Goal: Information Seeking & Learning: Compare options

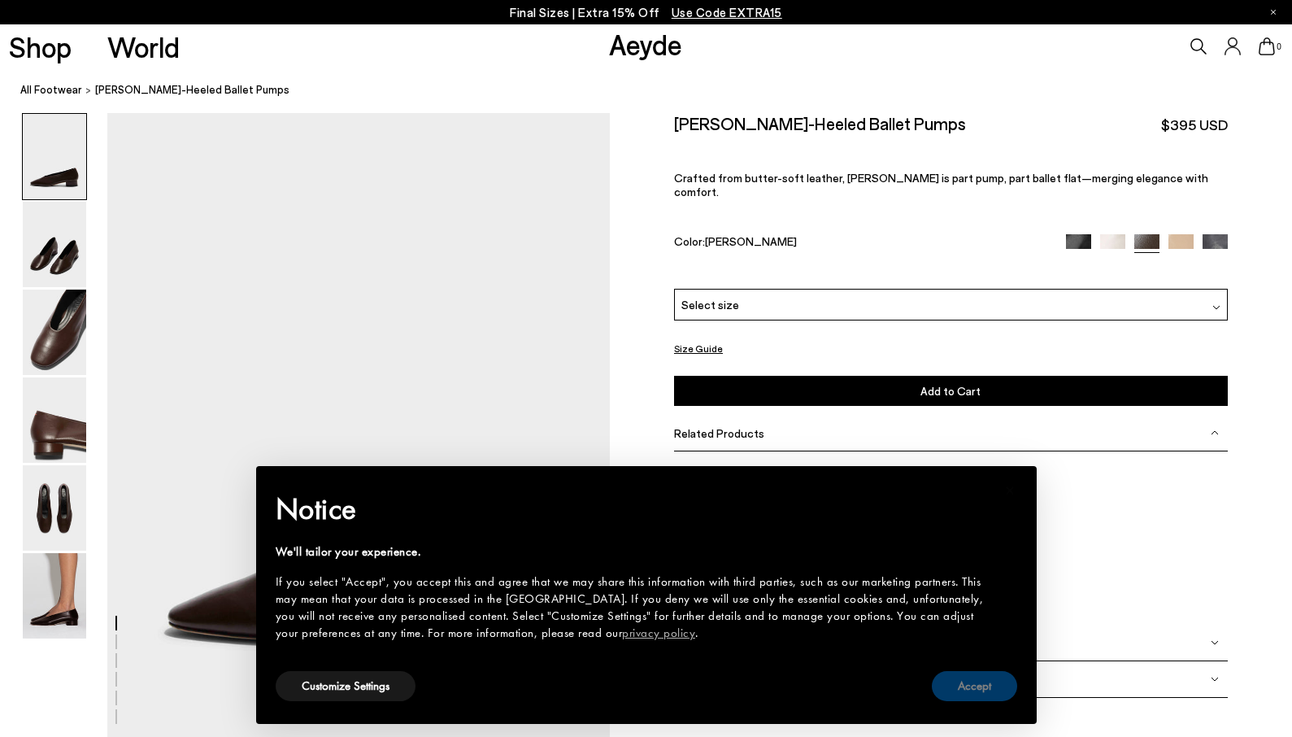
click at [989, 694] on button "Accept" at bounding box center [974, 686] width 85 height 30
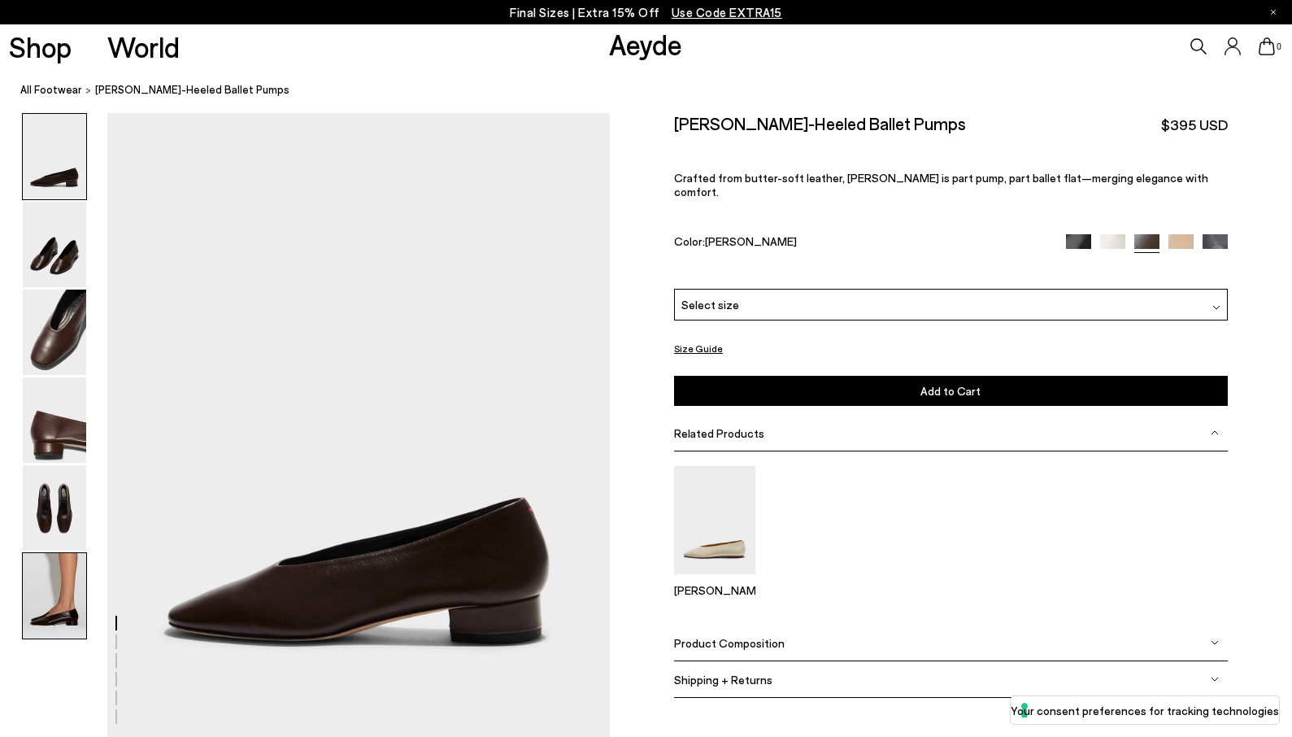
click at [57, 591] on img at bounding box center [54, 595] width 63 height 85
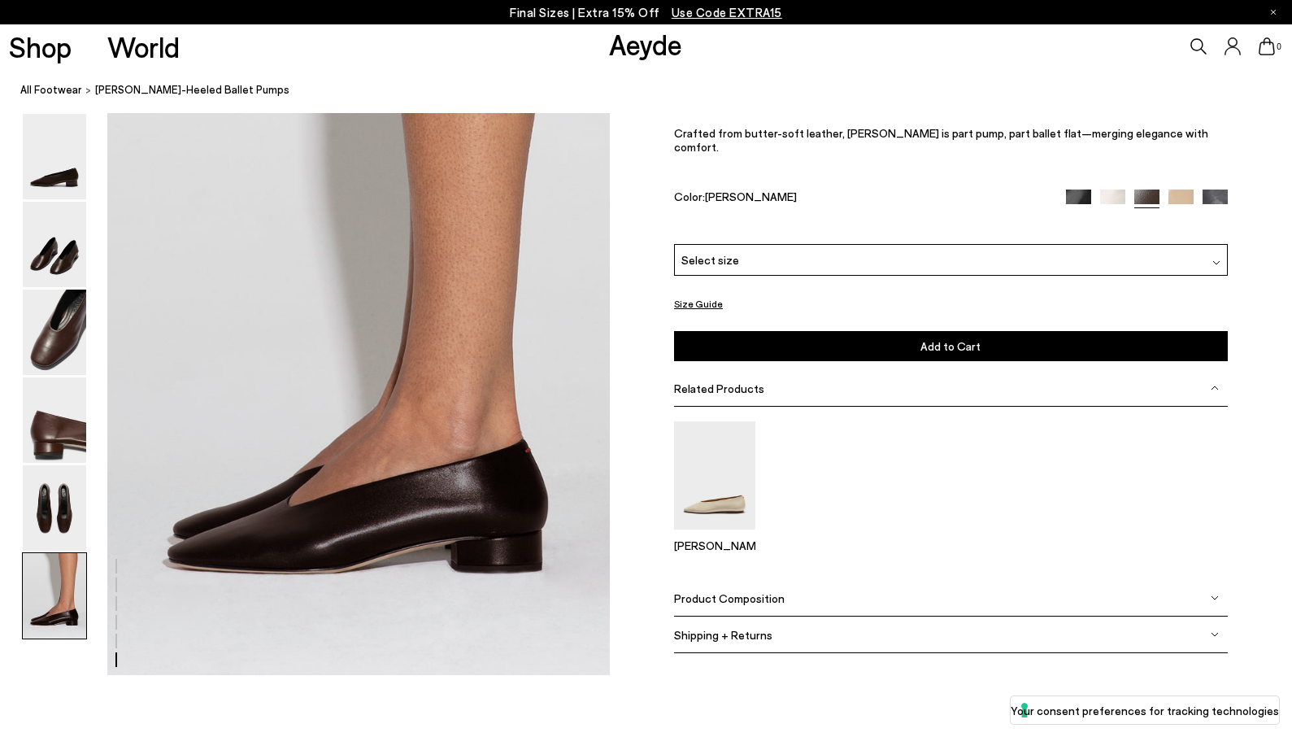
scroll to position [3426, 0]
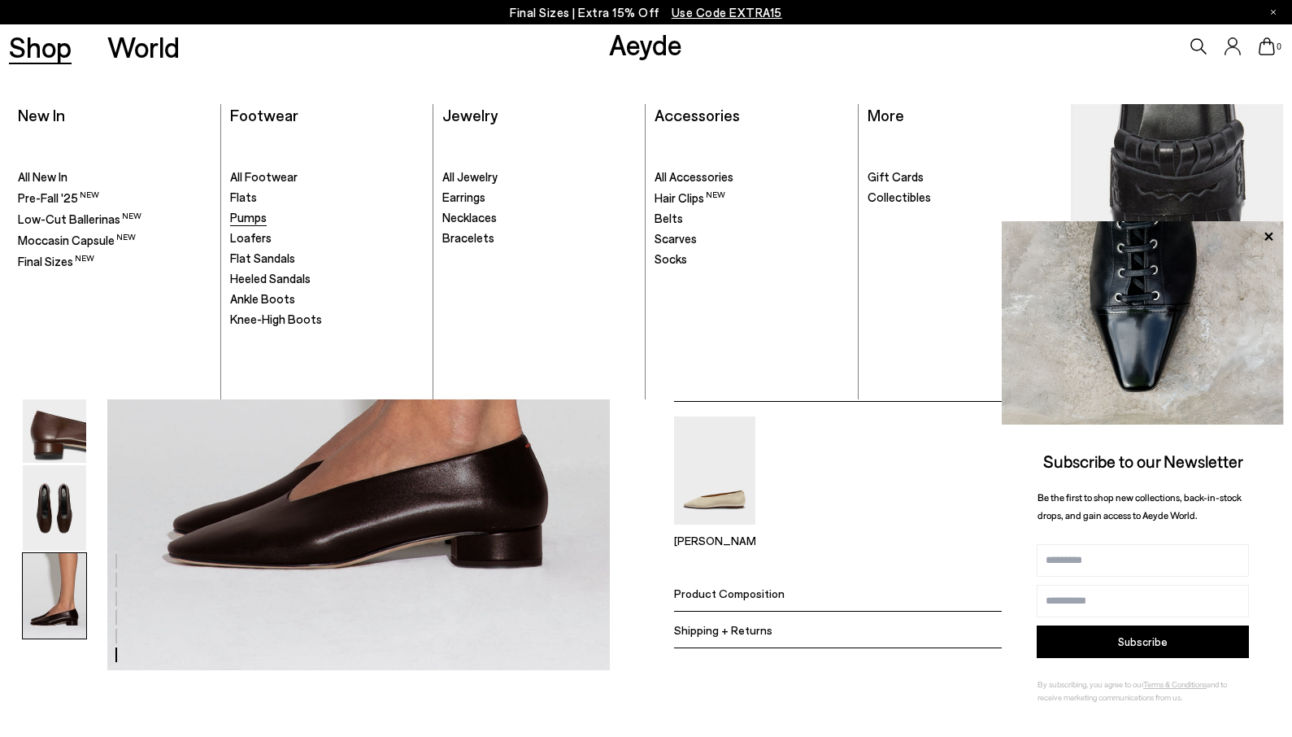
click at [248, 223] on span "Pumps" at bounding box center [248, 217] width 37 height 15
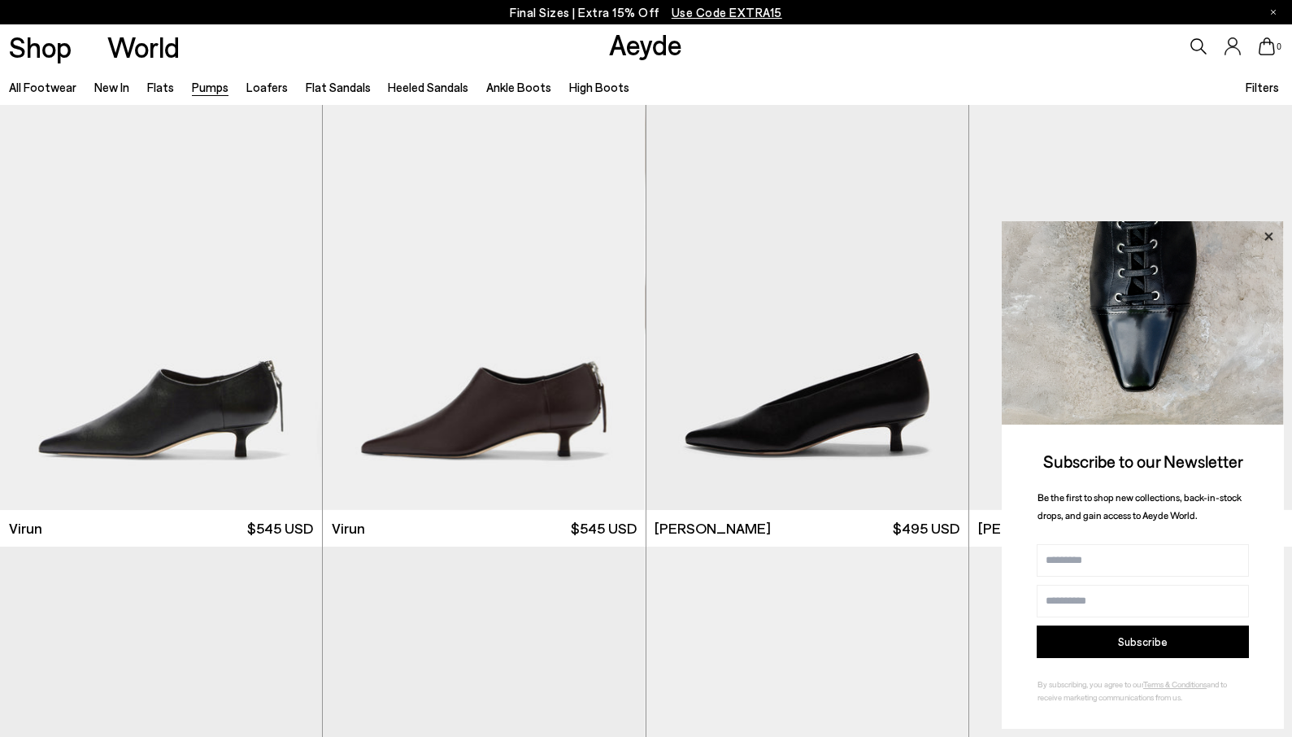
click at [1264, 235] on icon at bounding box center [1268, 236] width 21 height 21
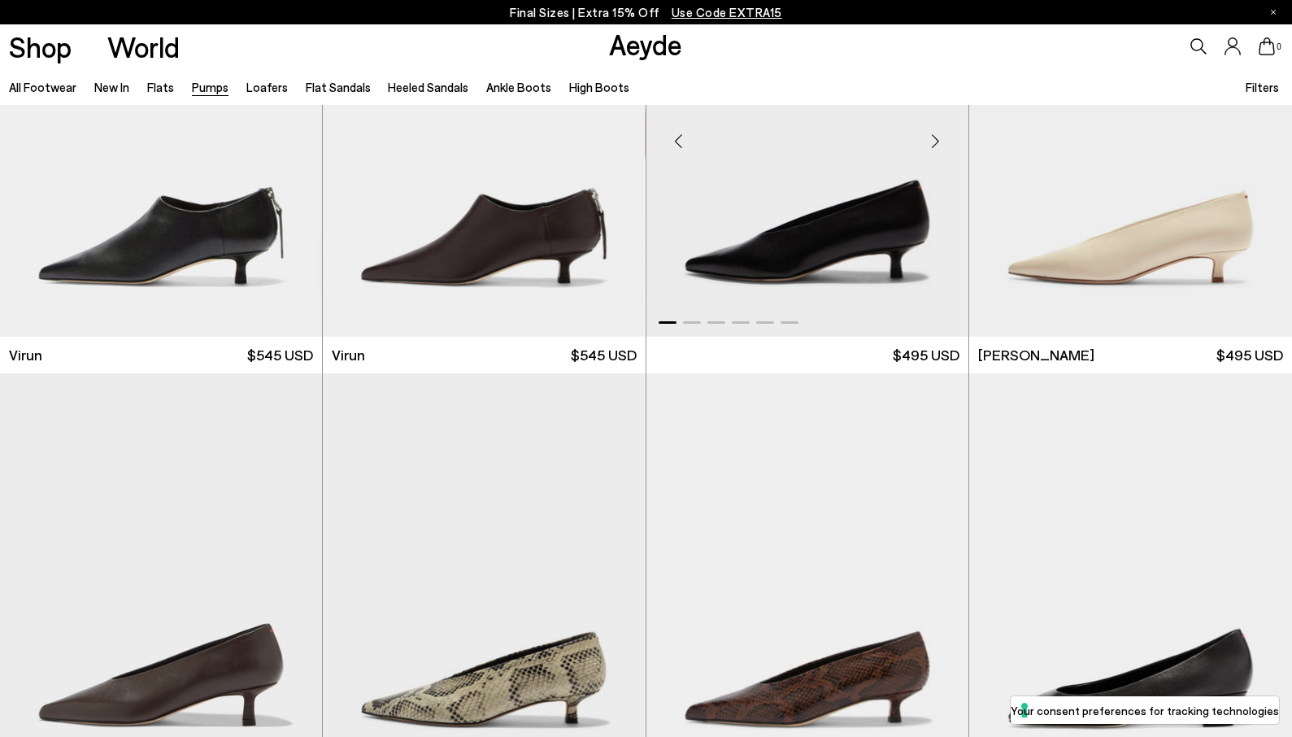
scroll to position [158, 0]
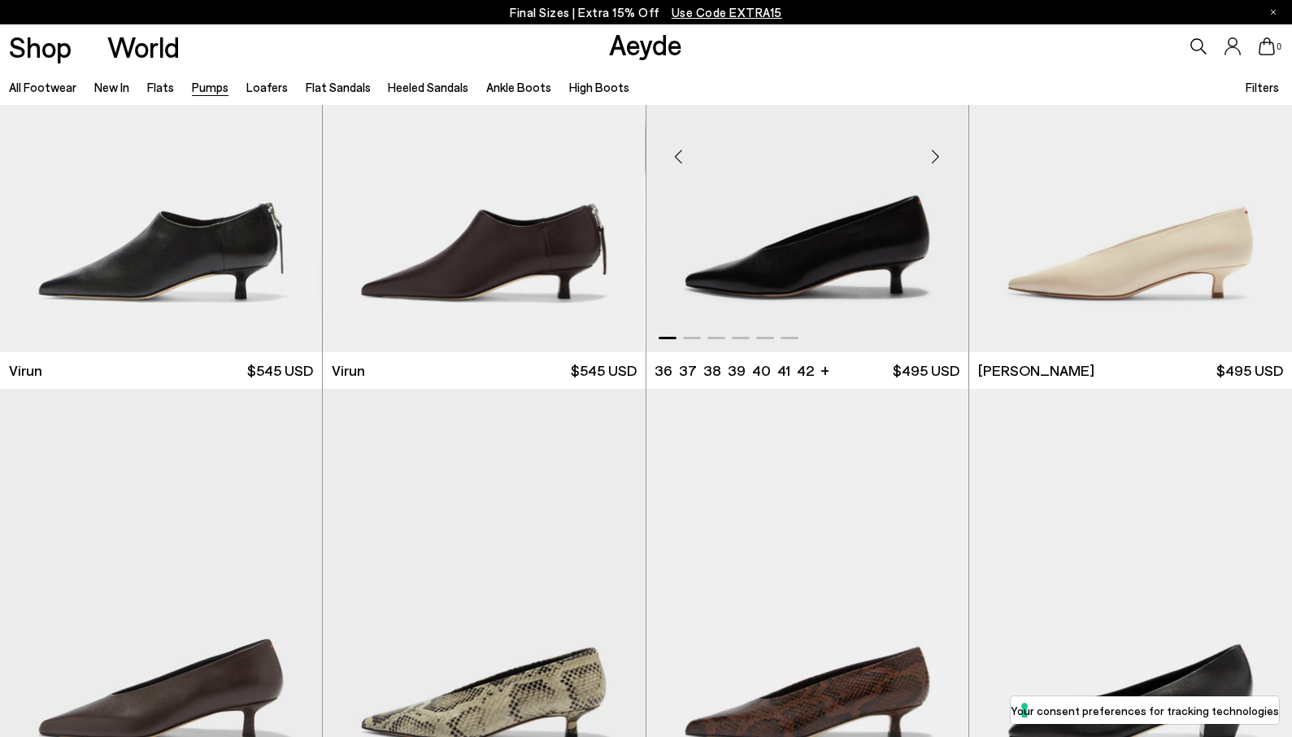
click at [937, 154] on div "Next slide" at bounding box center [935, 156] width 49 height 49
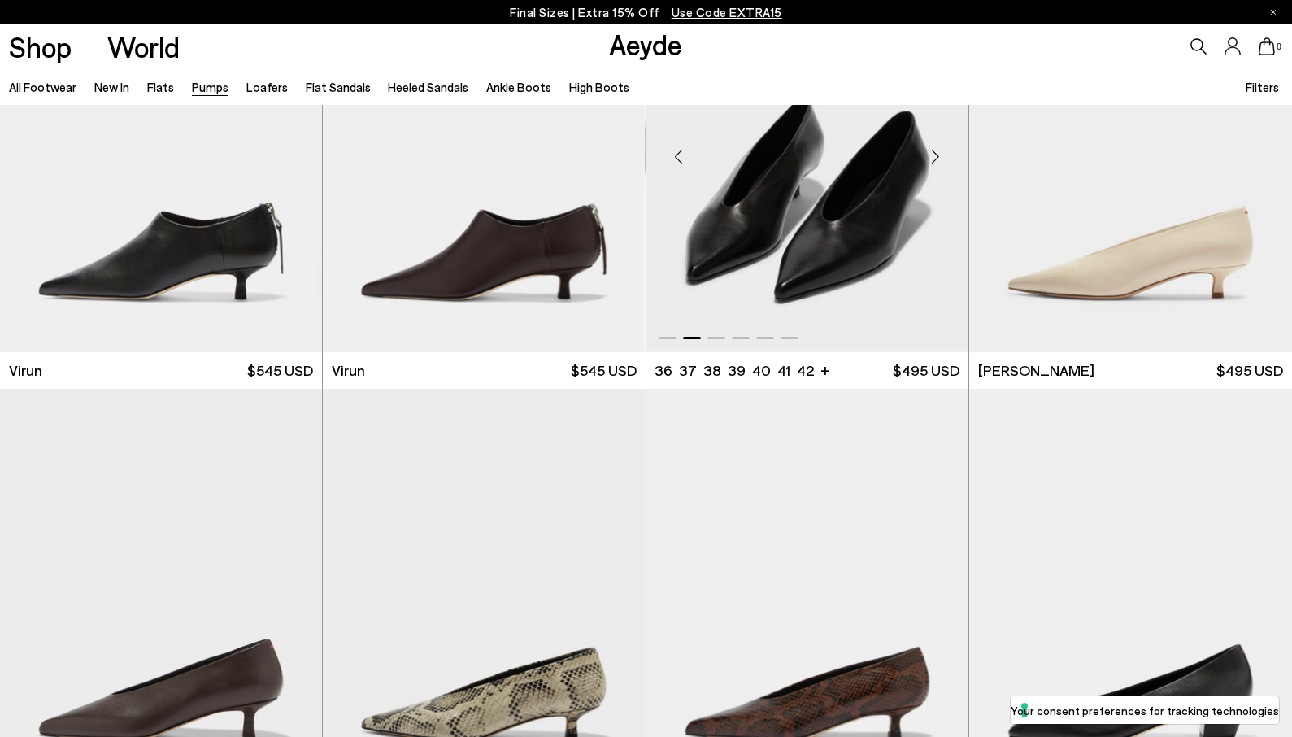
click at [935, 152] on div "Next slide" at bounding box center [935, 156] width 49 height 49
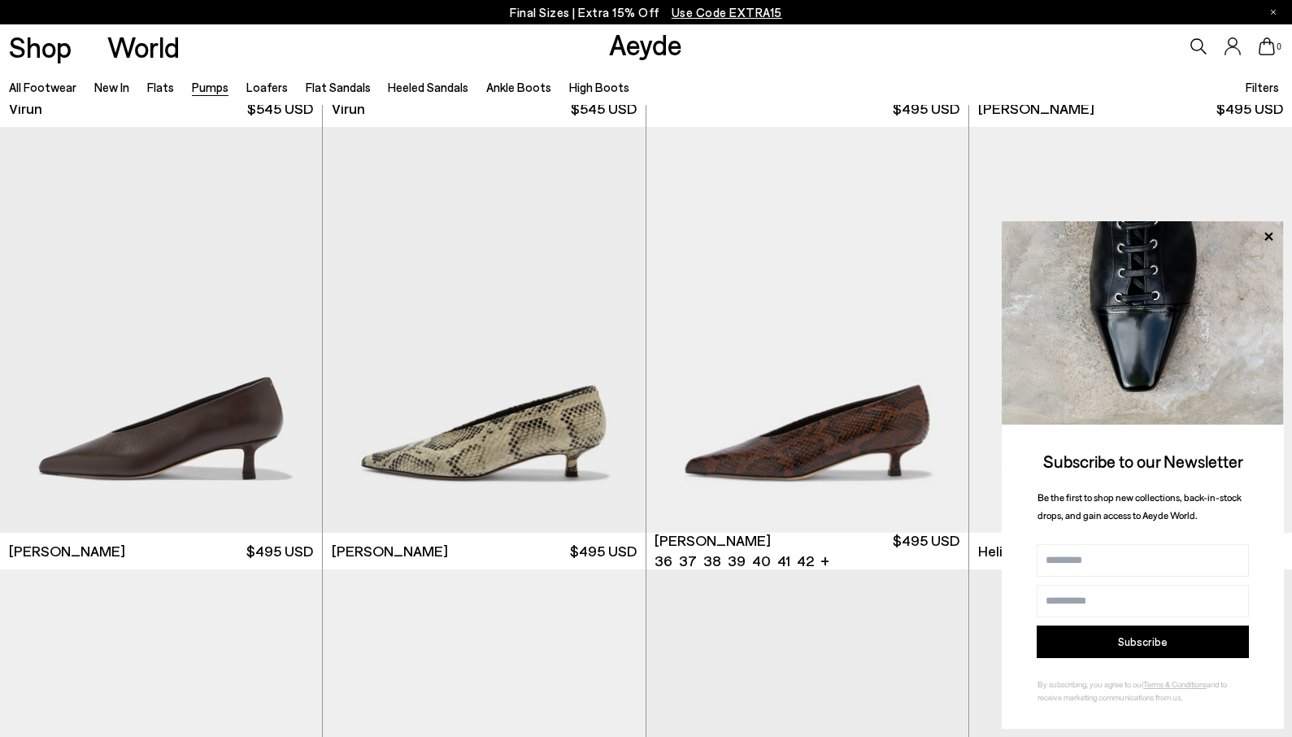
scroll to position [428, 0]
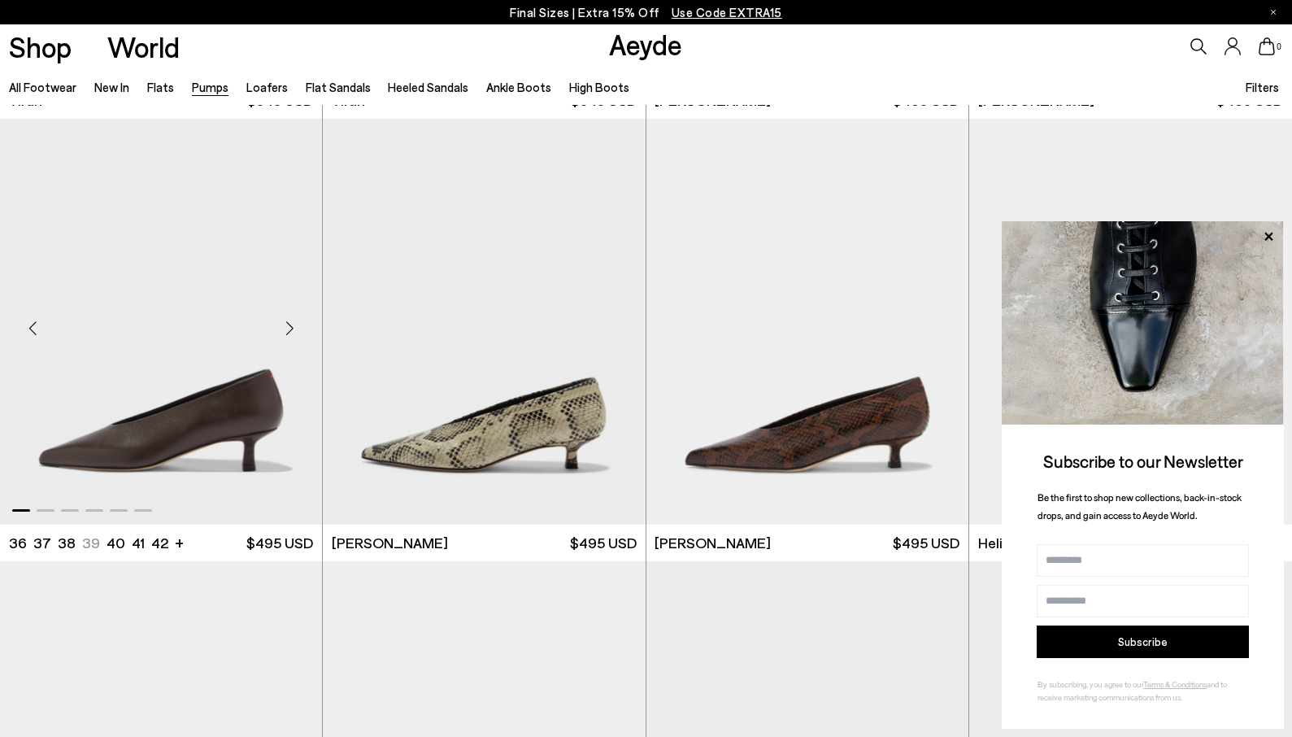
click at [289, 326] on div "Next slide" at bounding box center [289, 327] width 49 height 49
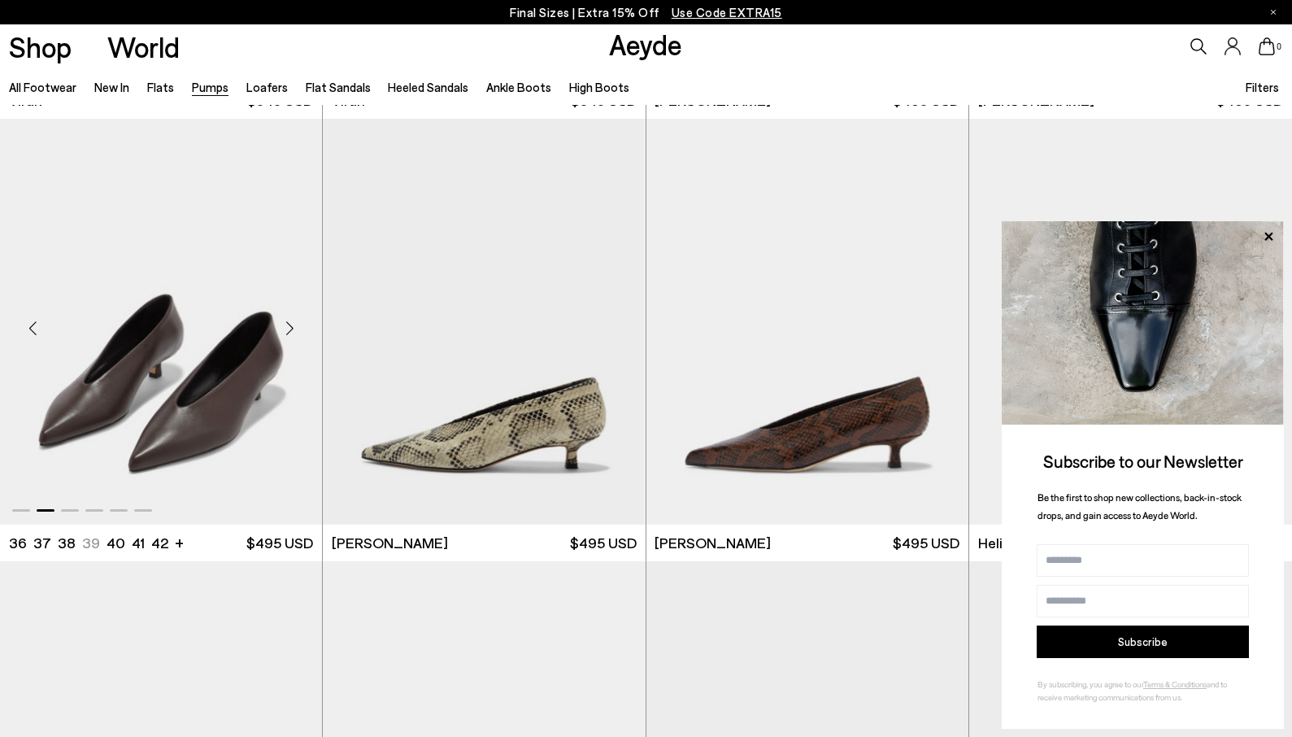
click at [289, 326] on div "Next slide" at bounding box center [289, 327] width 49 height 49
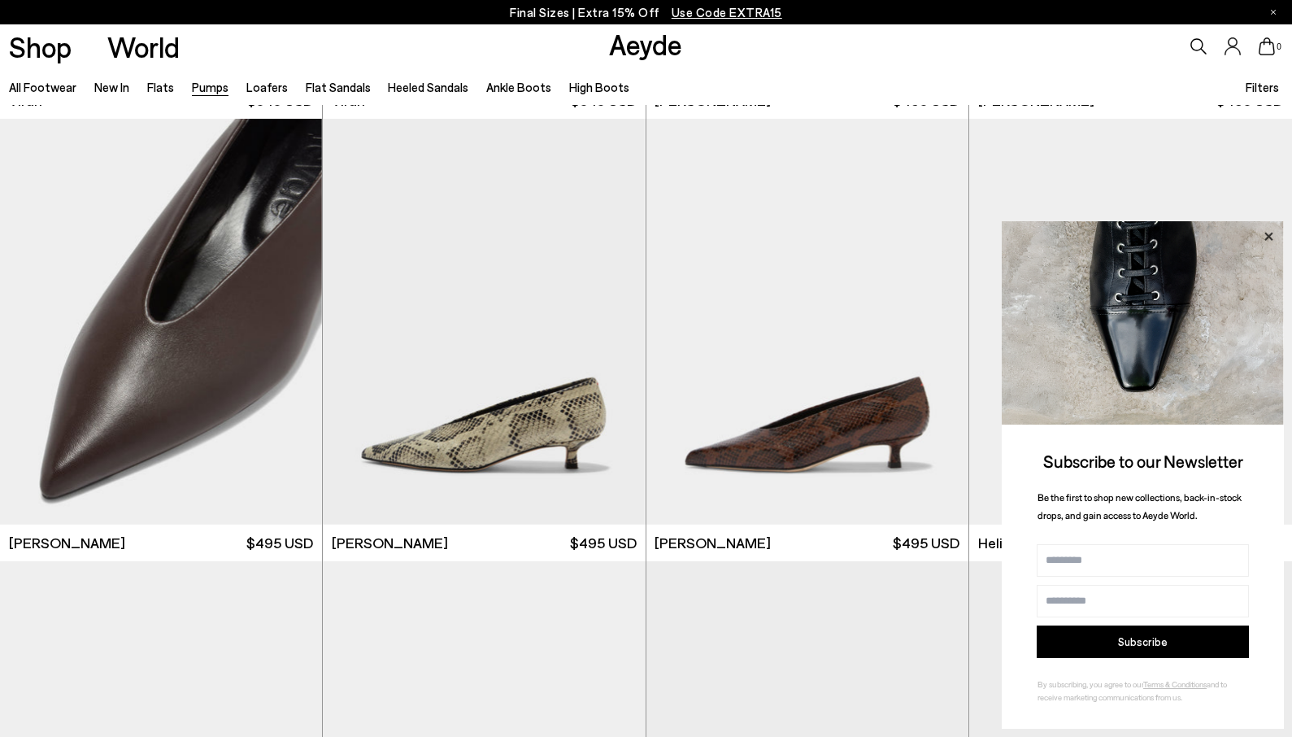
click at [1265, 233] on icon at bounding box center [1268, 236] width 8 height 8
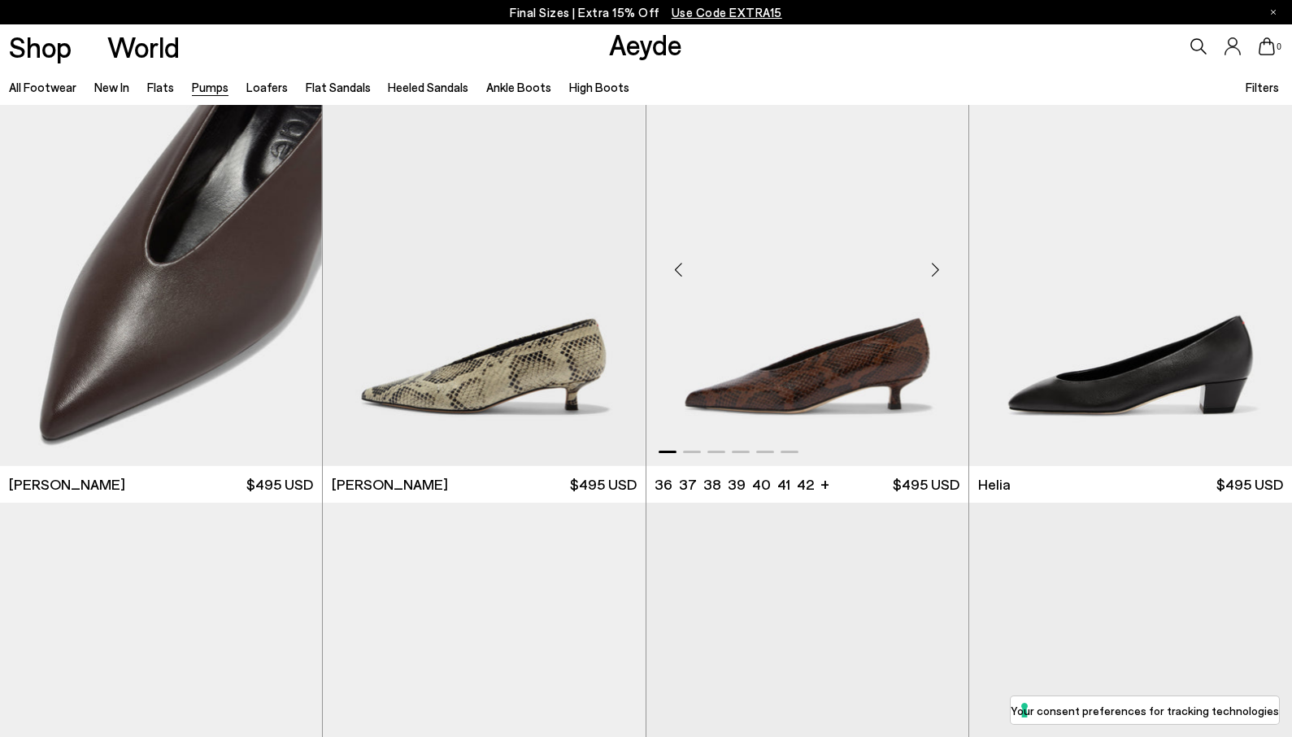
scroll to position [488, 0]
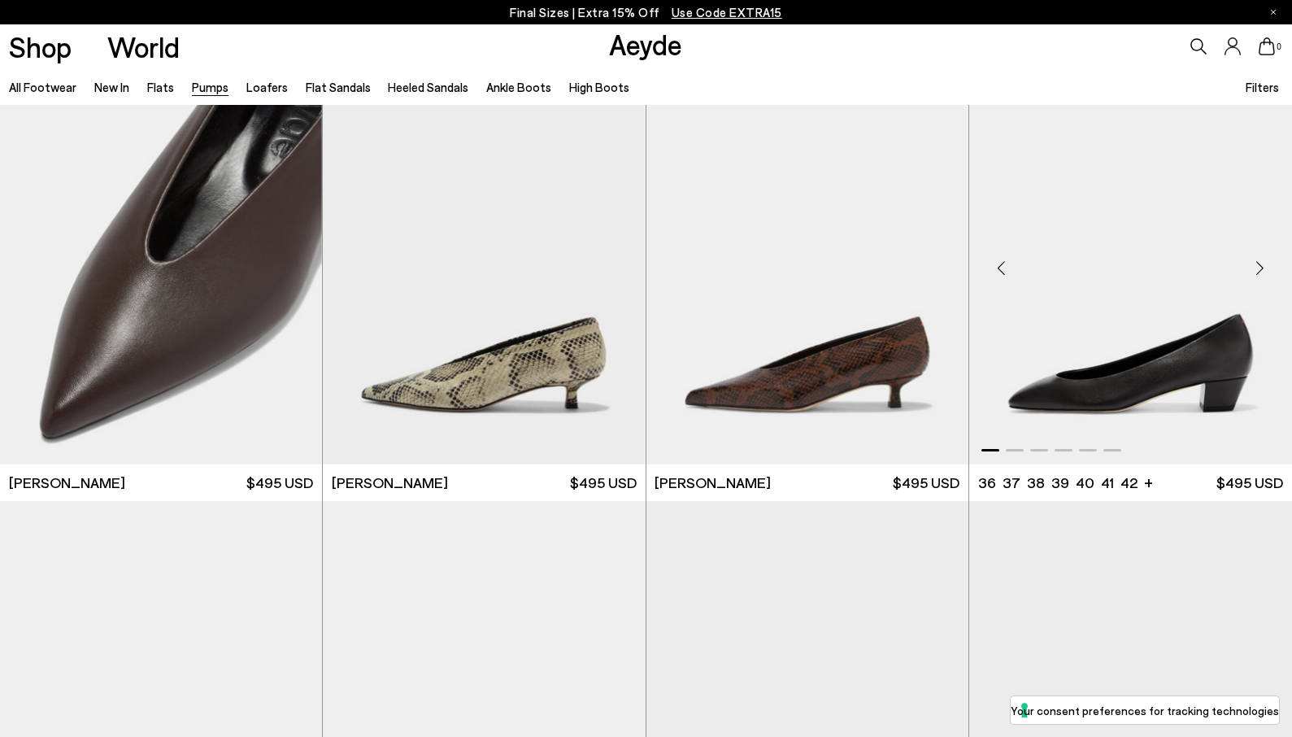
click at [1257, 267] on div "Next slide" at bounding box center [1259, 267] width 49 height 49
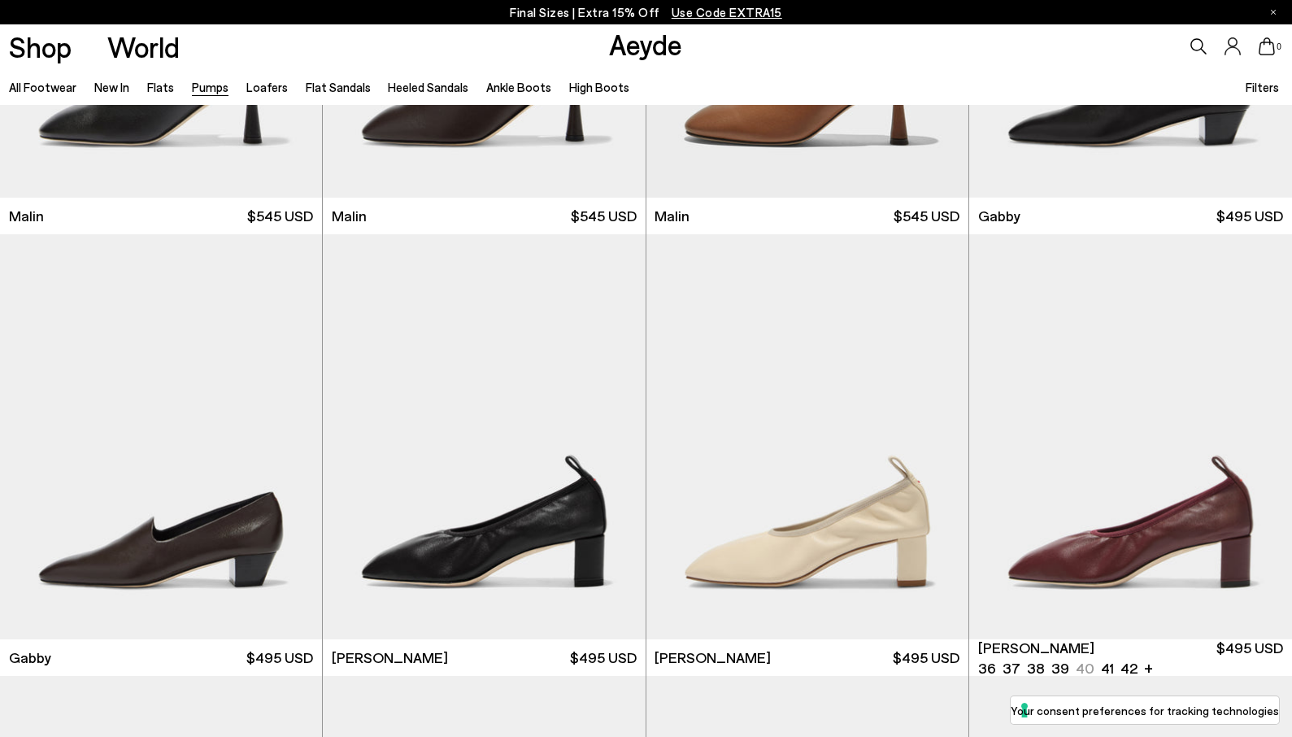
scroll to position [2618, 0]
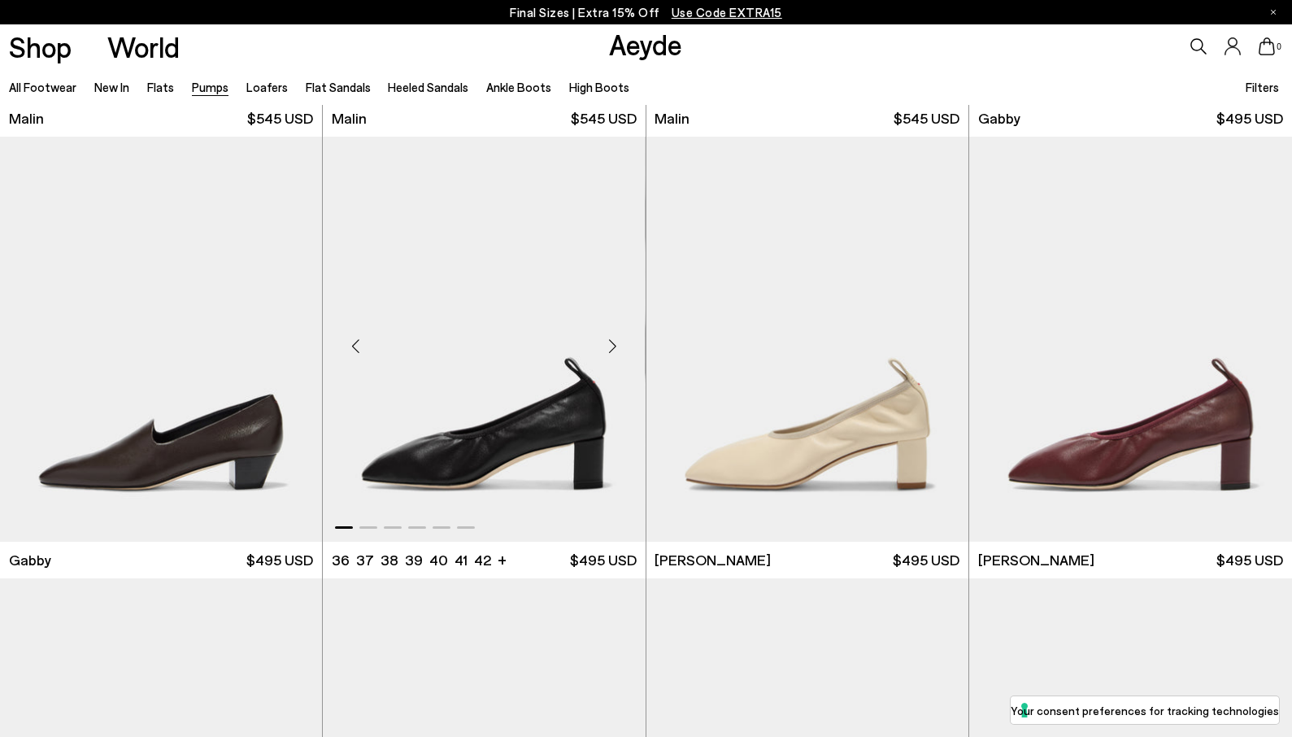
click at [611, 350] on div "Next slide" at bounding box center [613, 345] width 49 height 49
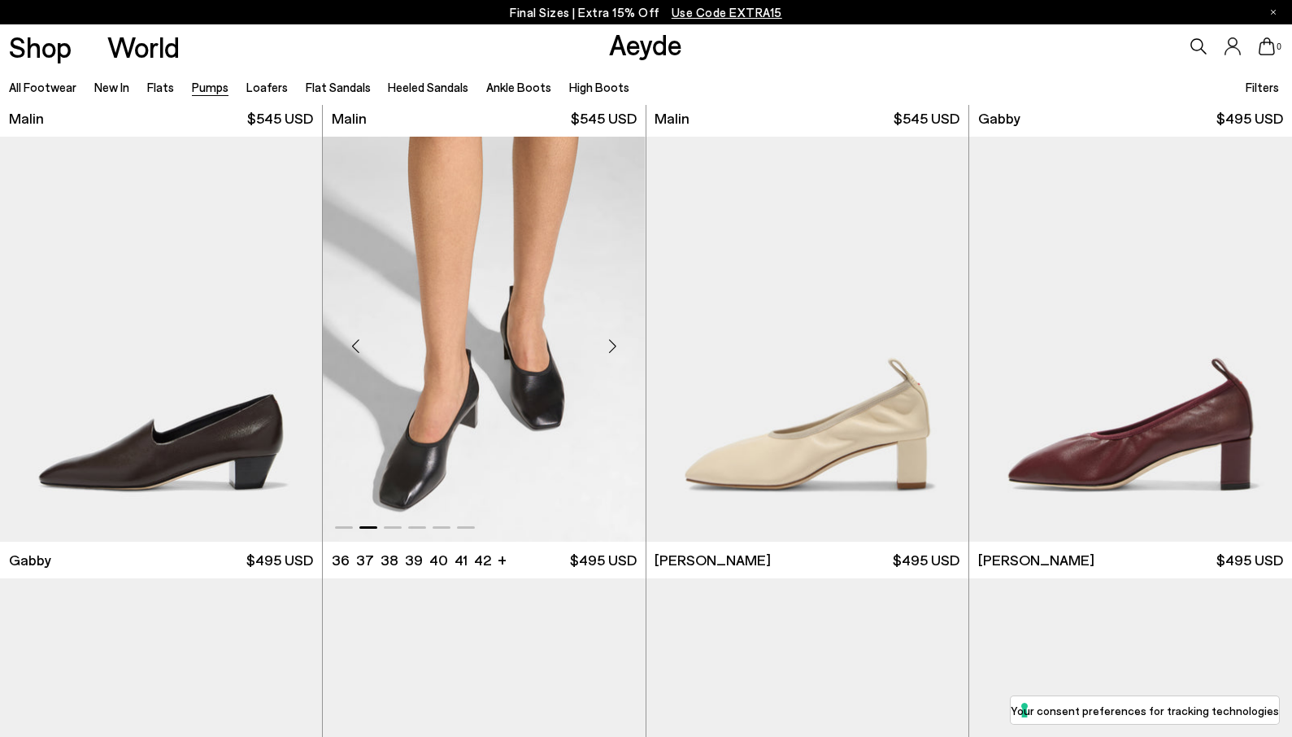
click at [610, 340] on div "Next slide" at bounding box center [613, 345] width 49 height 49
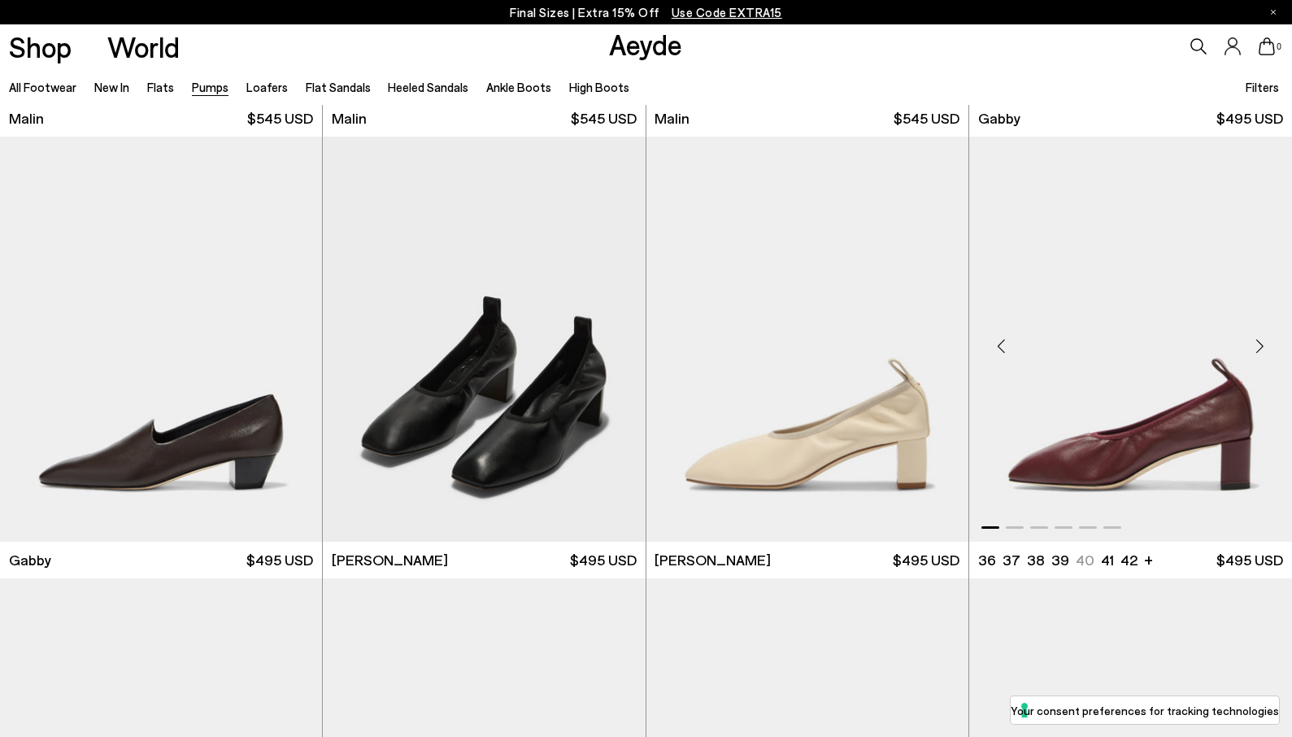
click at [1257, 346] on div "Next slide" at bounding box center [1259, 345] width 49 height 49
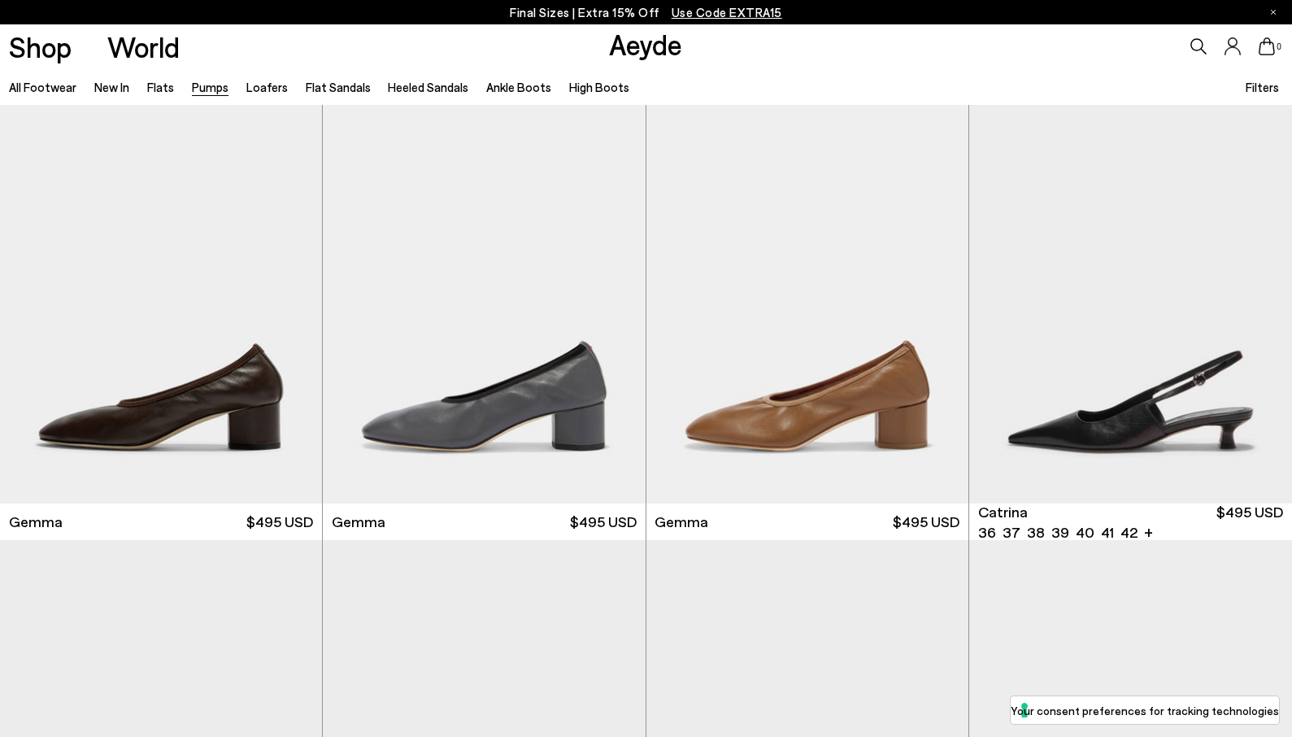
scroll to position [4101, 0]
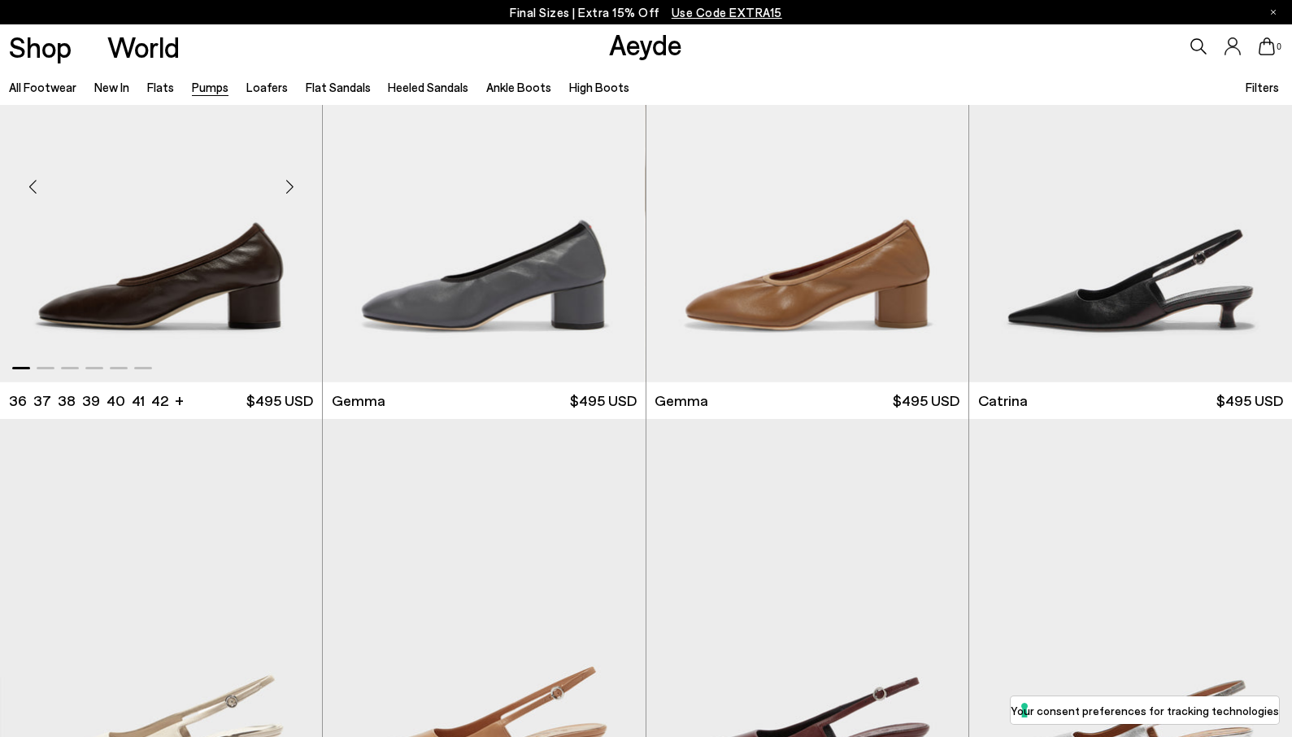
click at [300, 185] on div "Next slide" at bounding box center [289, 186] width 49 height 49
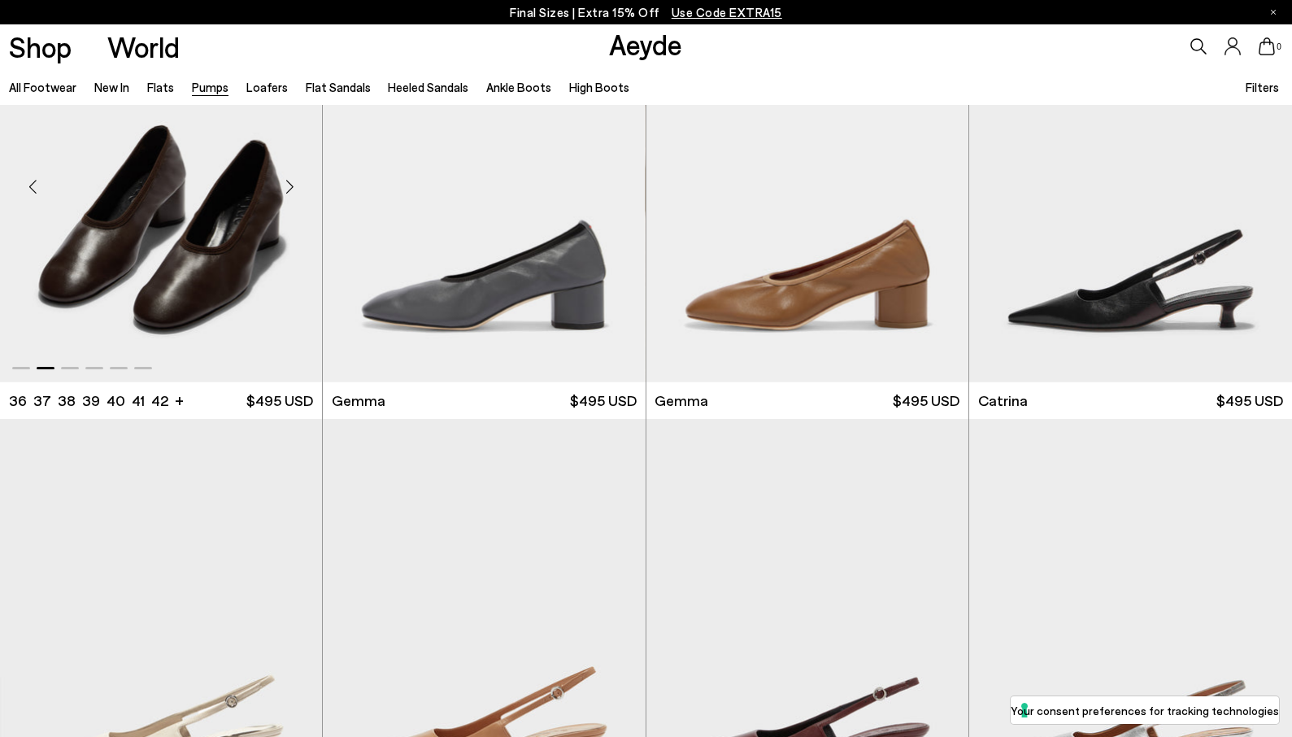
click at [300, 185] on div "Next slide" at bounding box center [289, 186] width 49 height 49
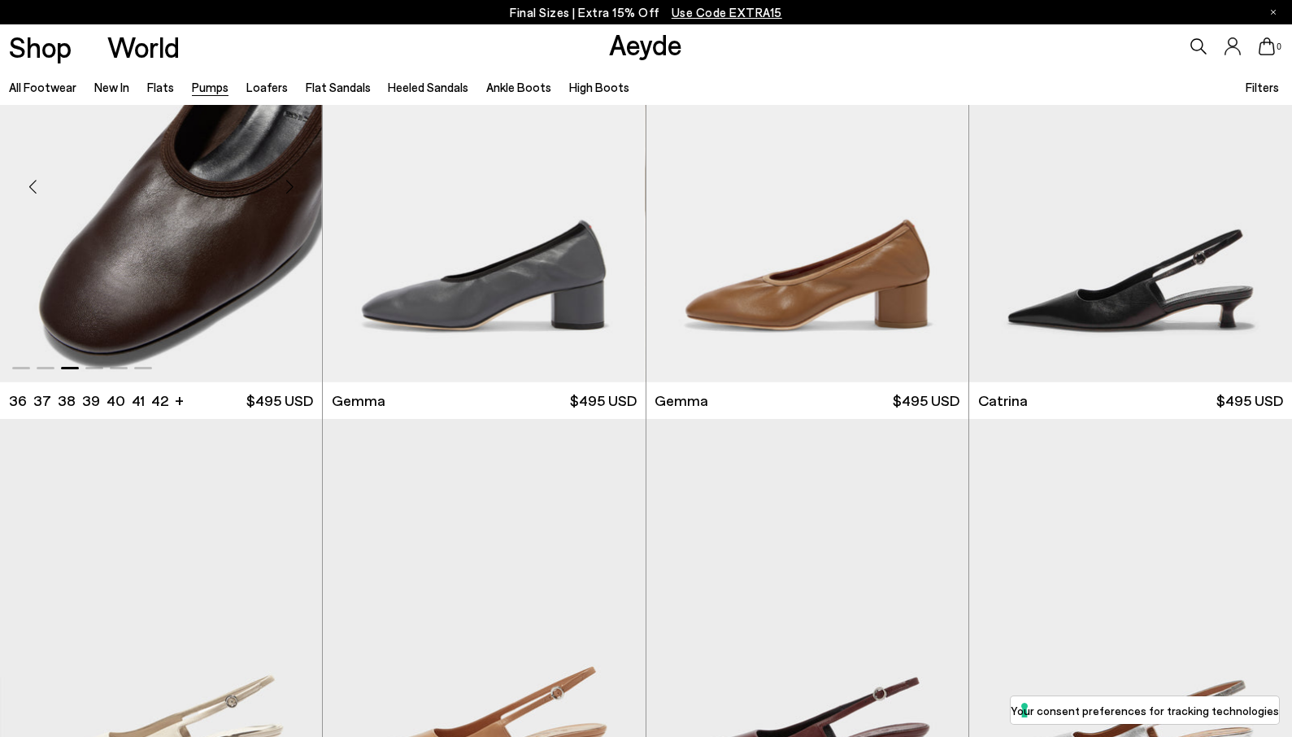
click at [300, 185] on div "Next slide" at bounding box center [289, 186] width 49 height 49
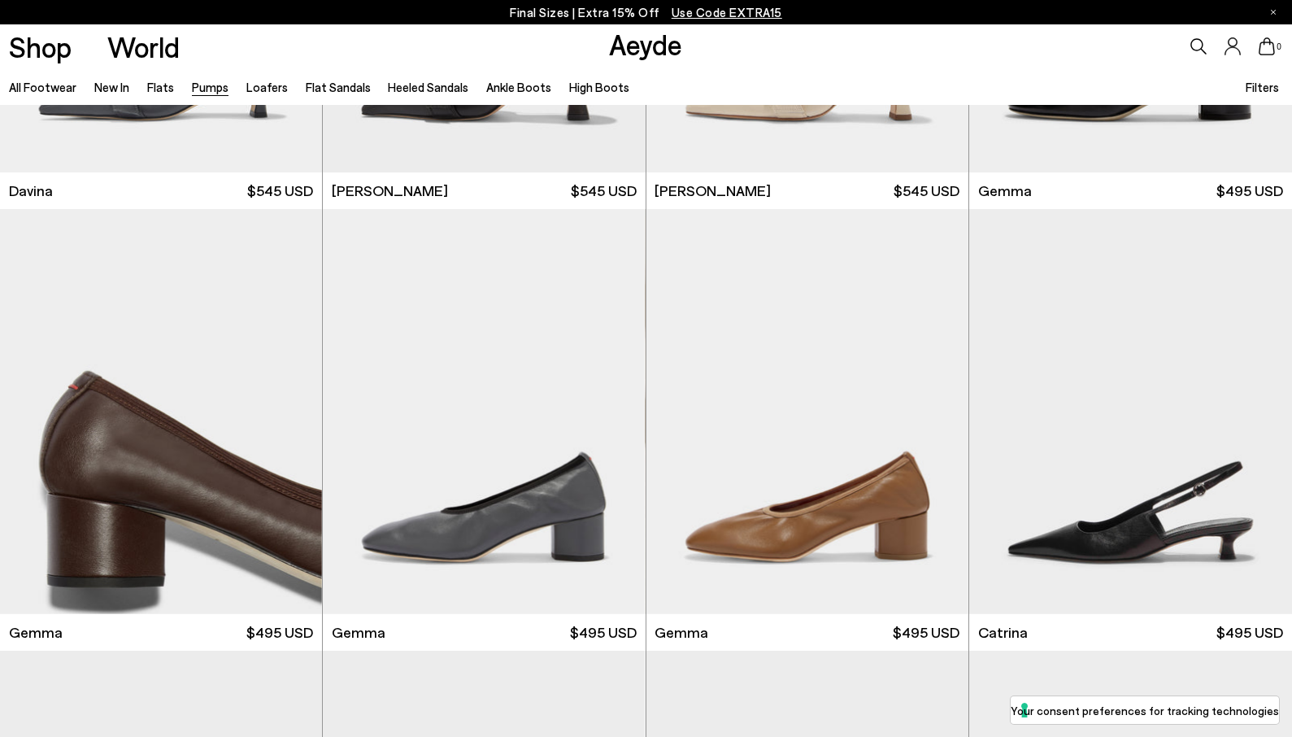
scroll to position [3868, 0]
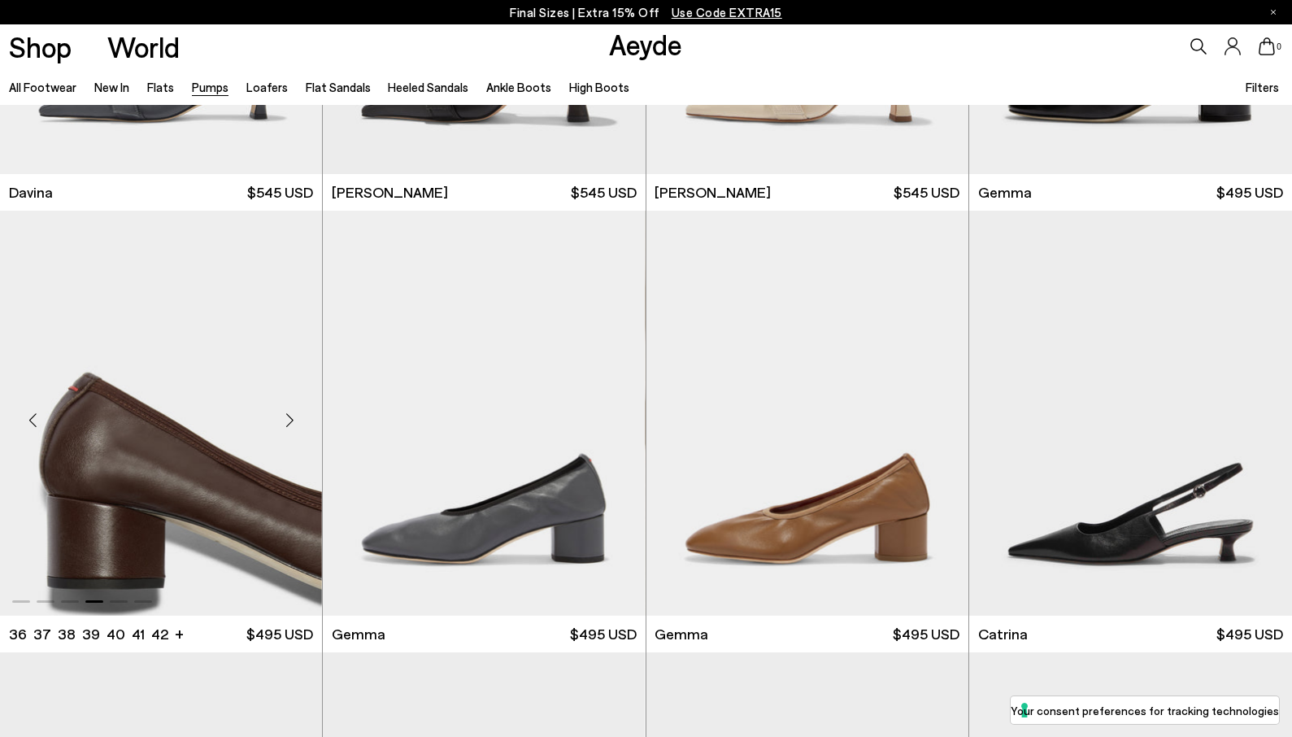
click at [290, 422] on div "Next slide" at bounding box center [289, 419] width 49 height 49
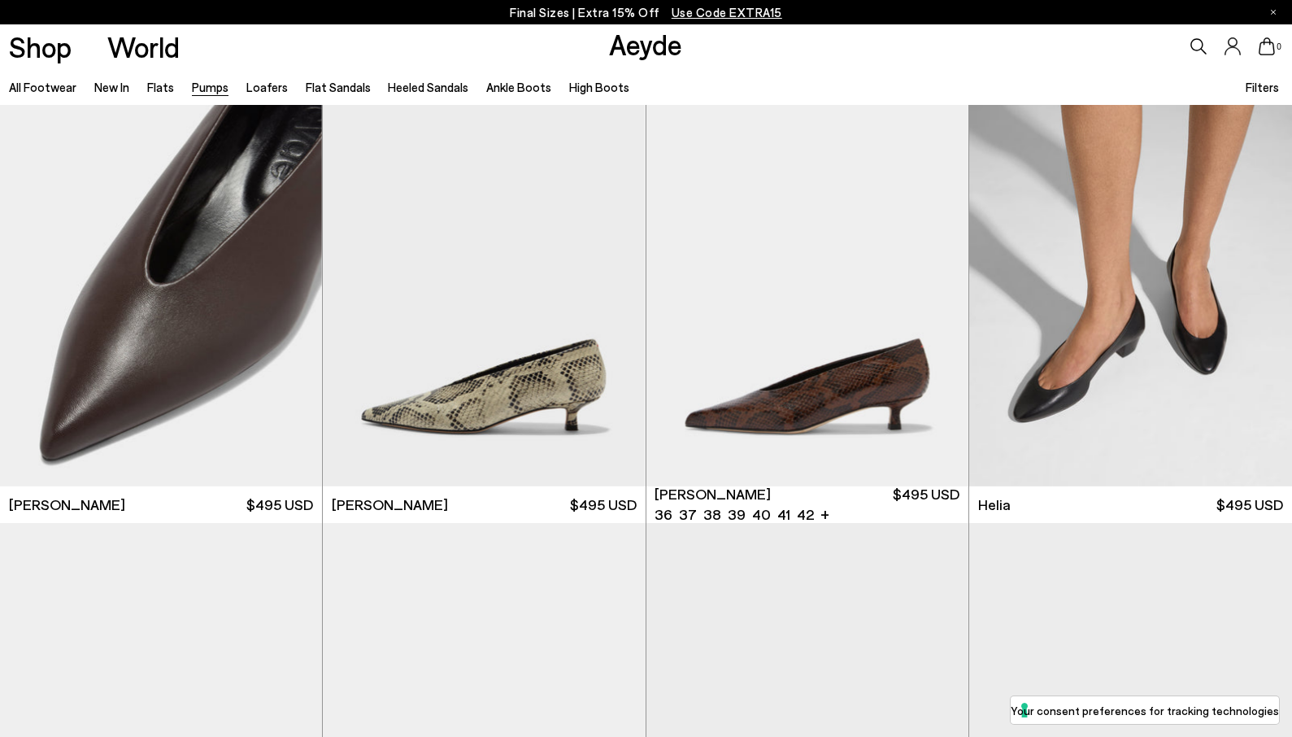
scroll to position [480, 0]
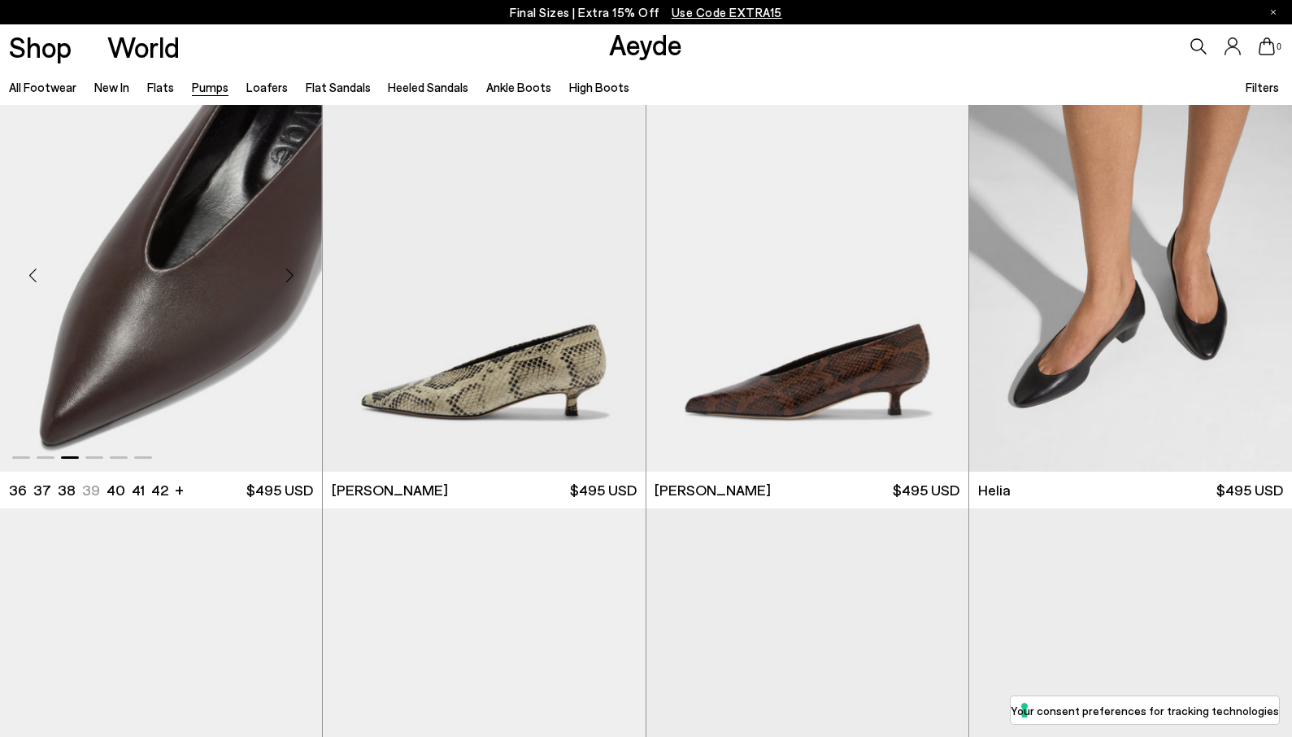
click at [263, 294] on img "3 / 6" at bounding box center [161, 268] width 322 height 405
click at [242, 278] on img "3 / 6" at bounding box center [161, 268] width 322 height 405
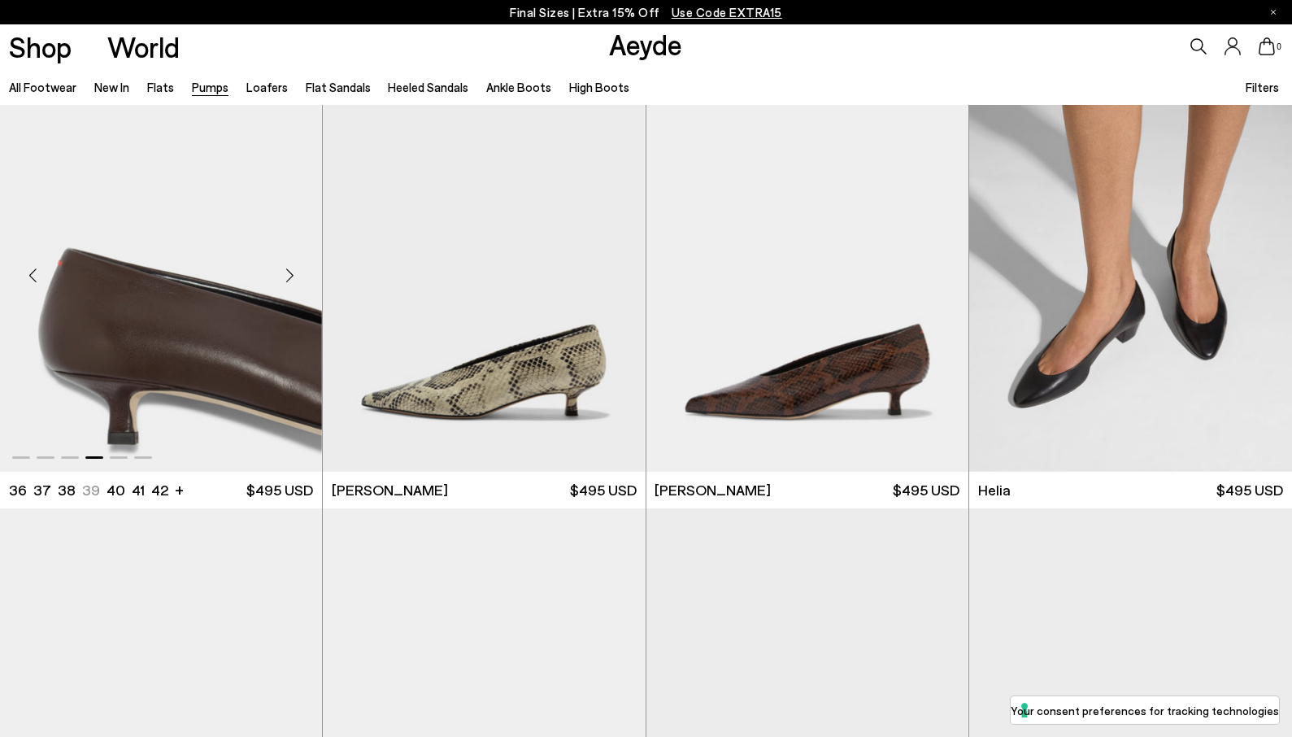
click at [287, 275] on div "Next slide" at bounding box center [289, 274] width 49 height 49
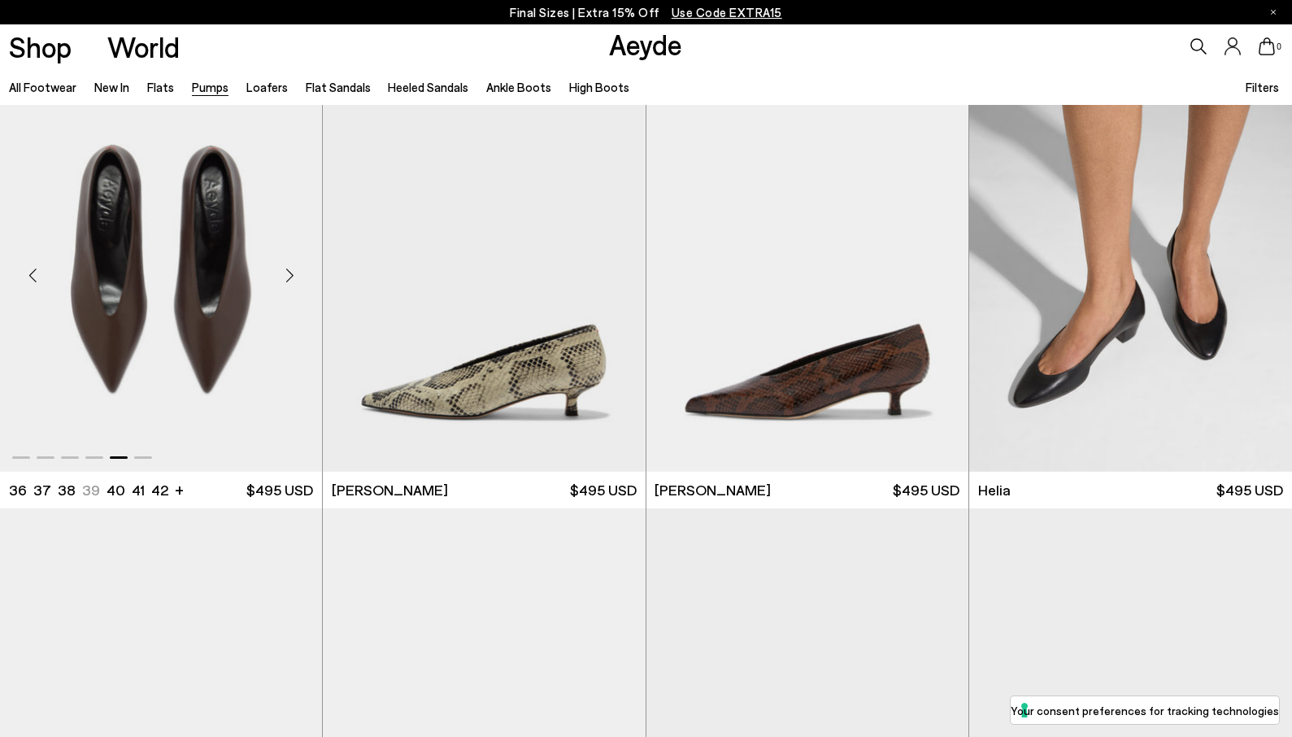
click at [276, 487] on span "$495 USD" at bounding box center [279, 490] width 67 height 20
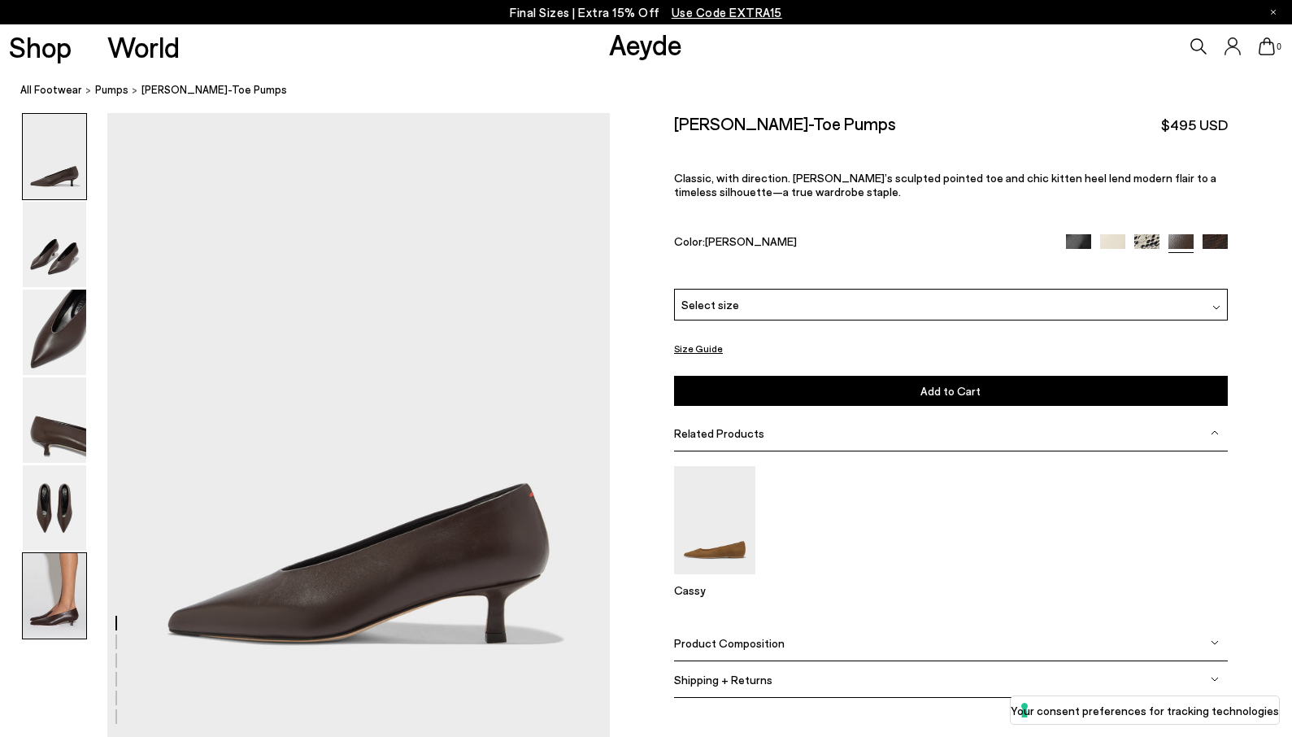
click at [46, 611] on img at bounding box center [54, 595] width 63 height 85
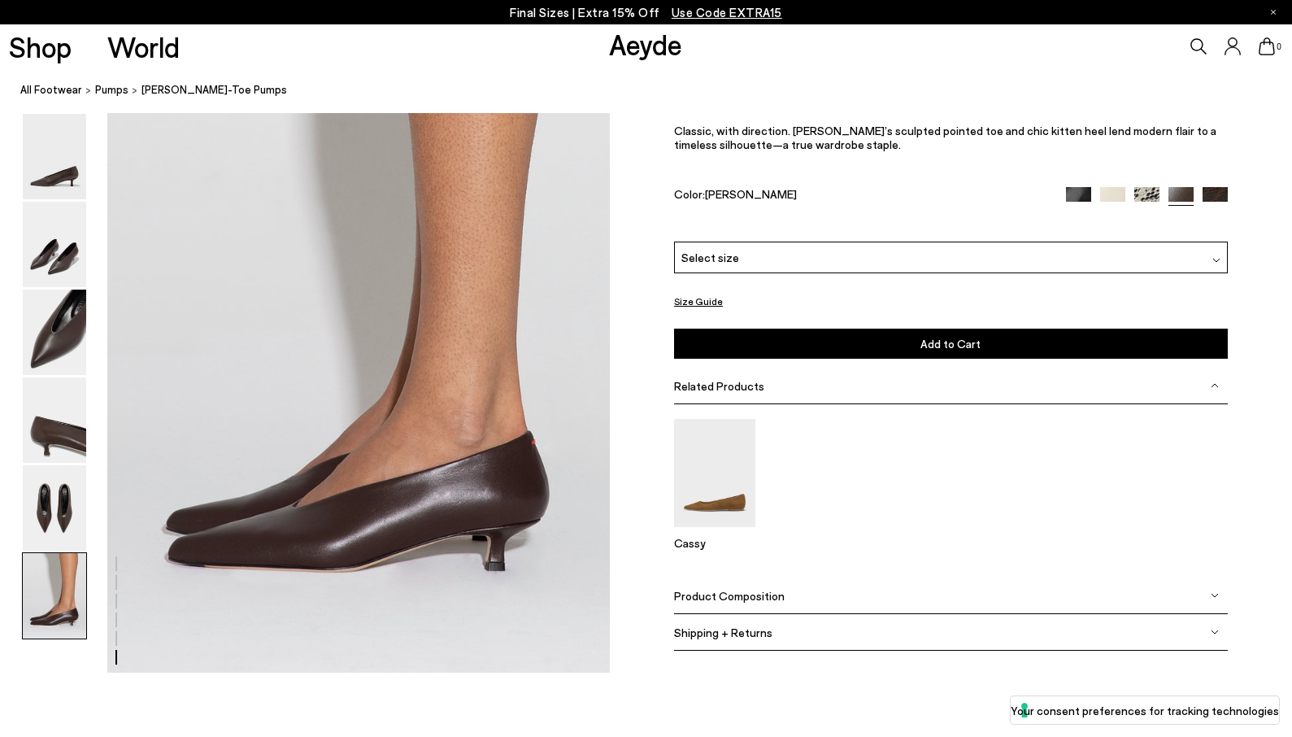
scroll to position [3426, 0]
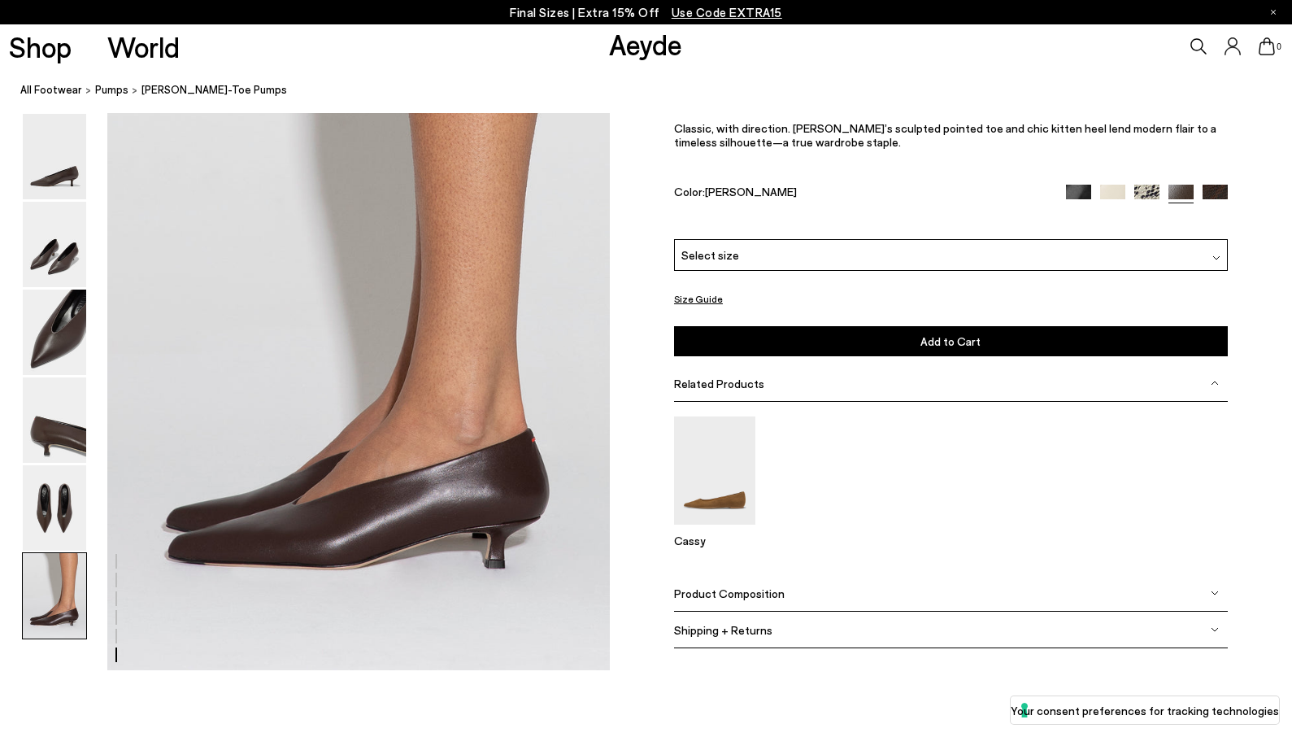
click at [1112, 209] on img at bounding box center [1112, 196] width 25 height 25
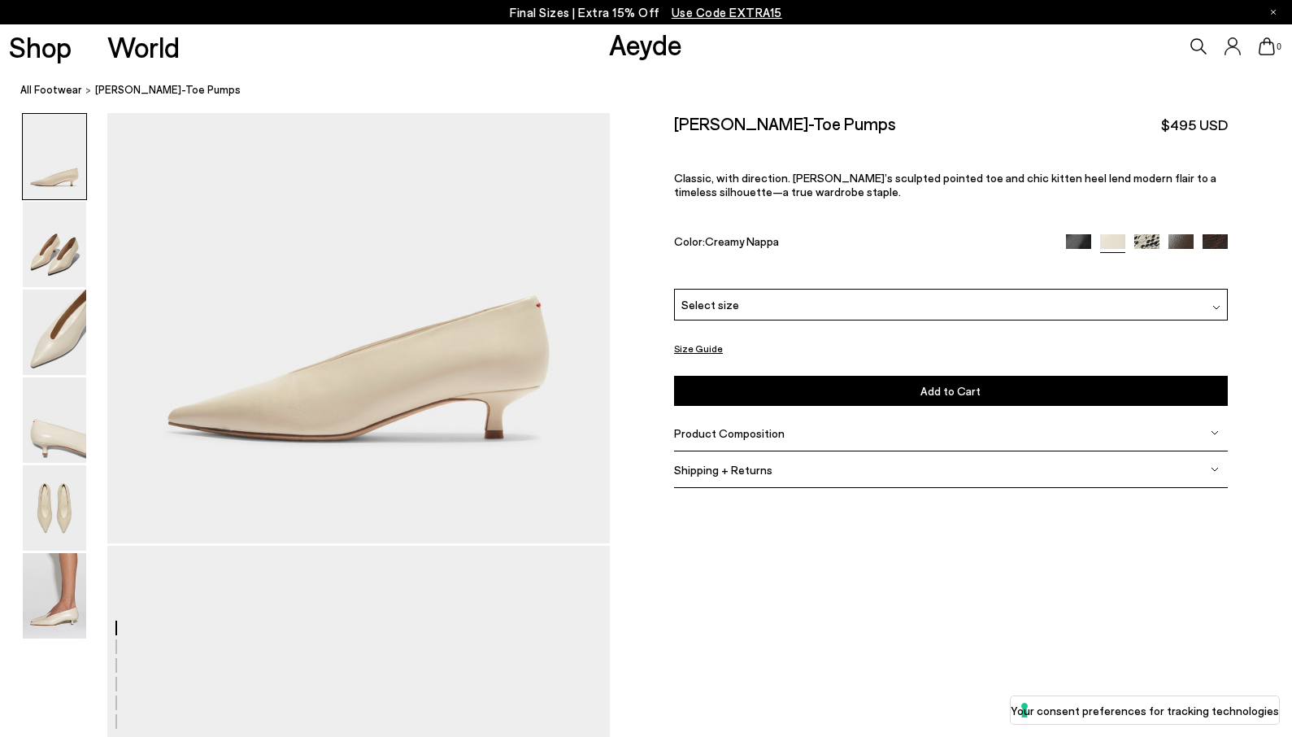
scroll to position [359, 0]
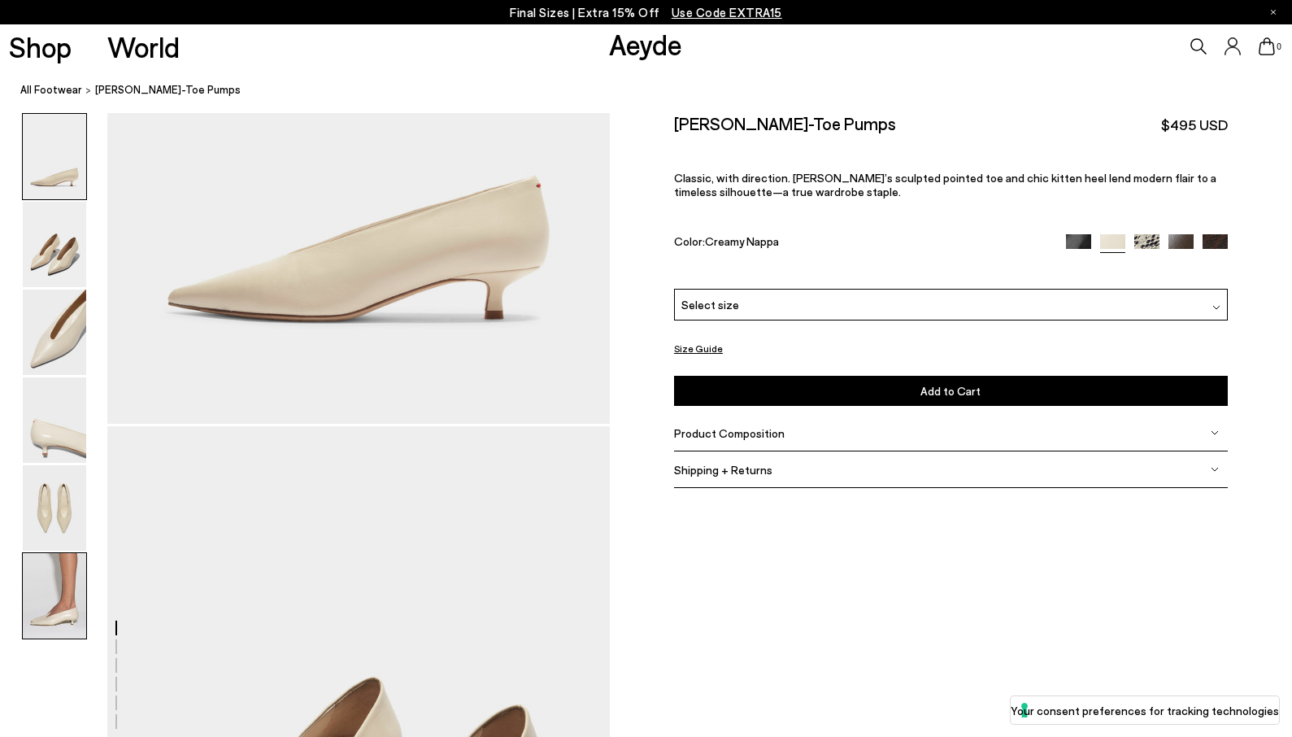
click at [34, 615] on img at bounding box center [54, 595] width 63 height 85
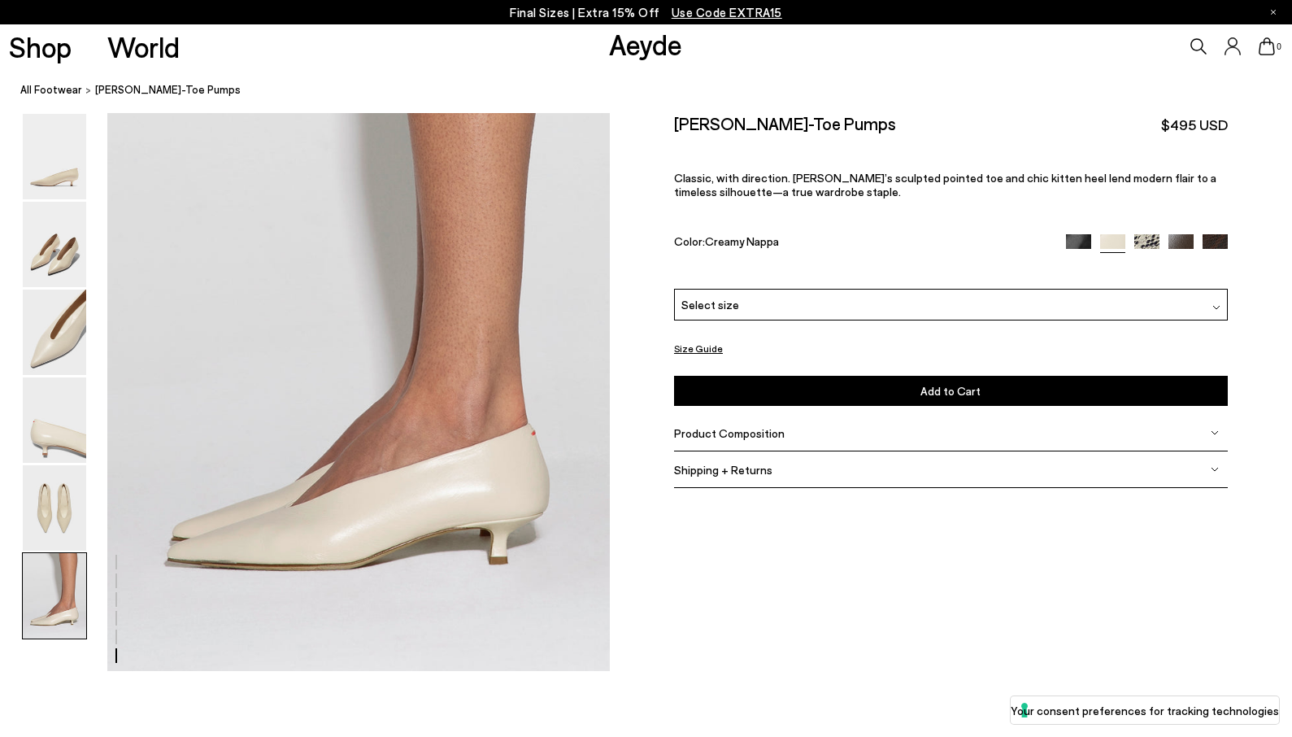
scroll to position [3472, 0]
click at [63, 257] on img at bounding box center [54, 244] width 63 height 85
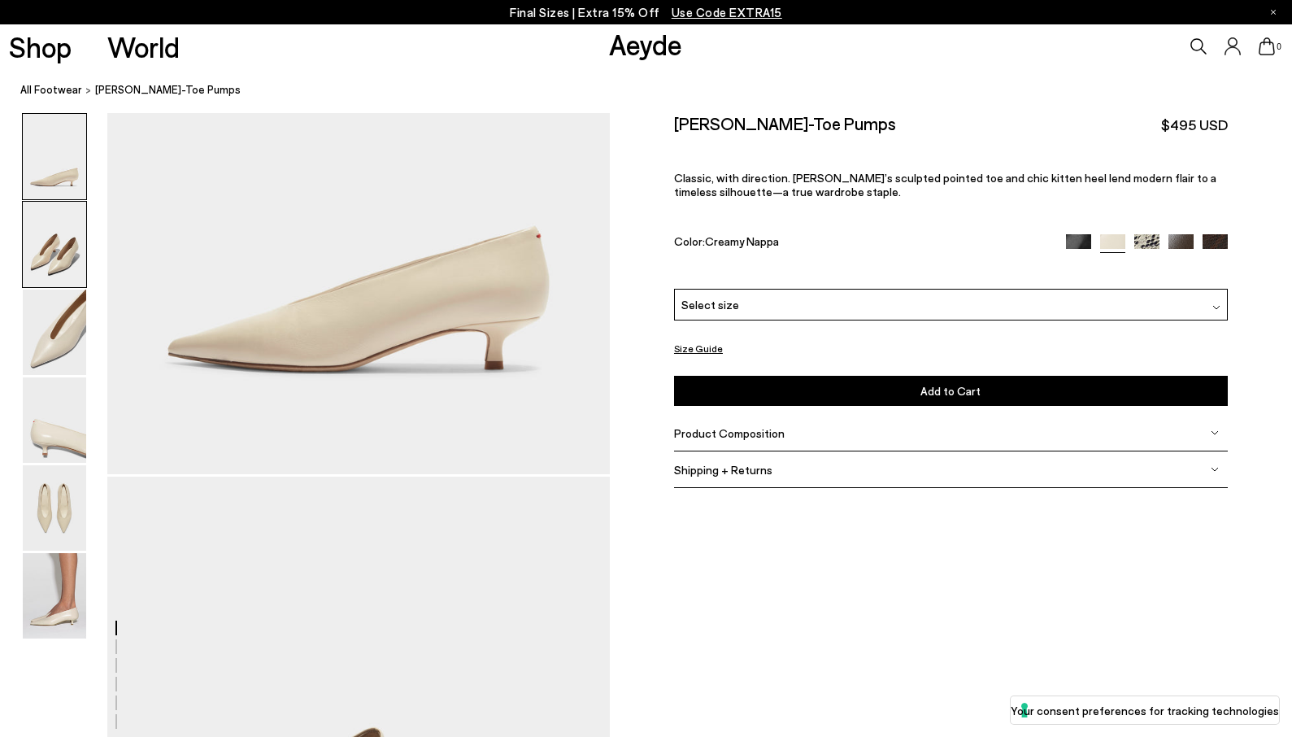
scroll to position [280, 0]
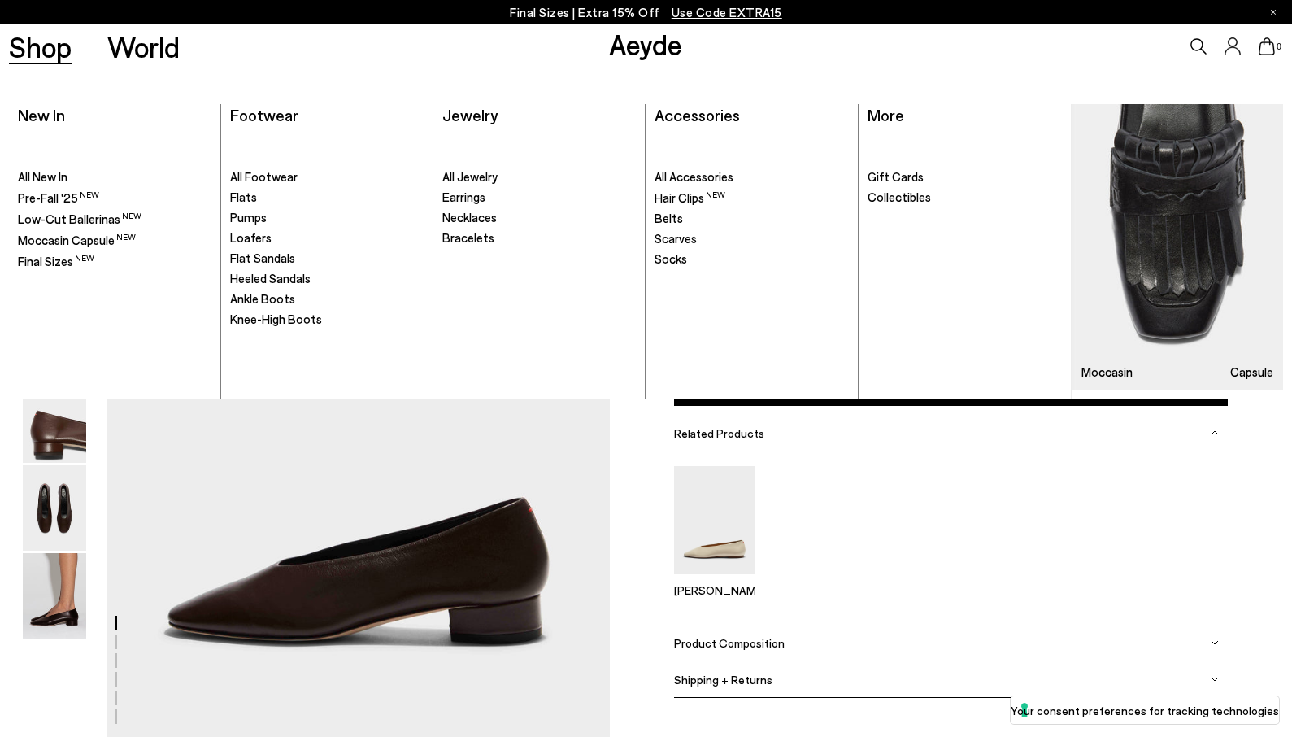
click at [276, 303] on span "Ankle Boots" at bounding box center [262, 298] width 65 height 15
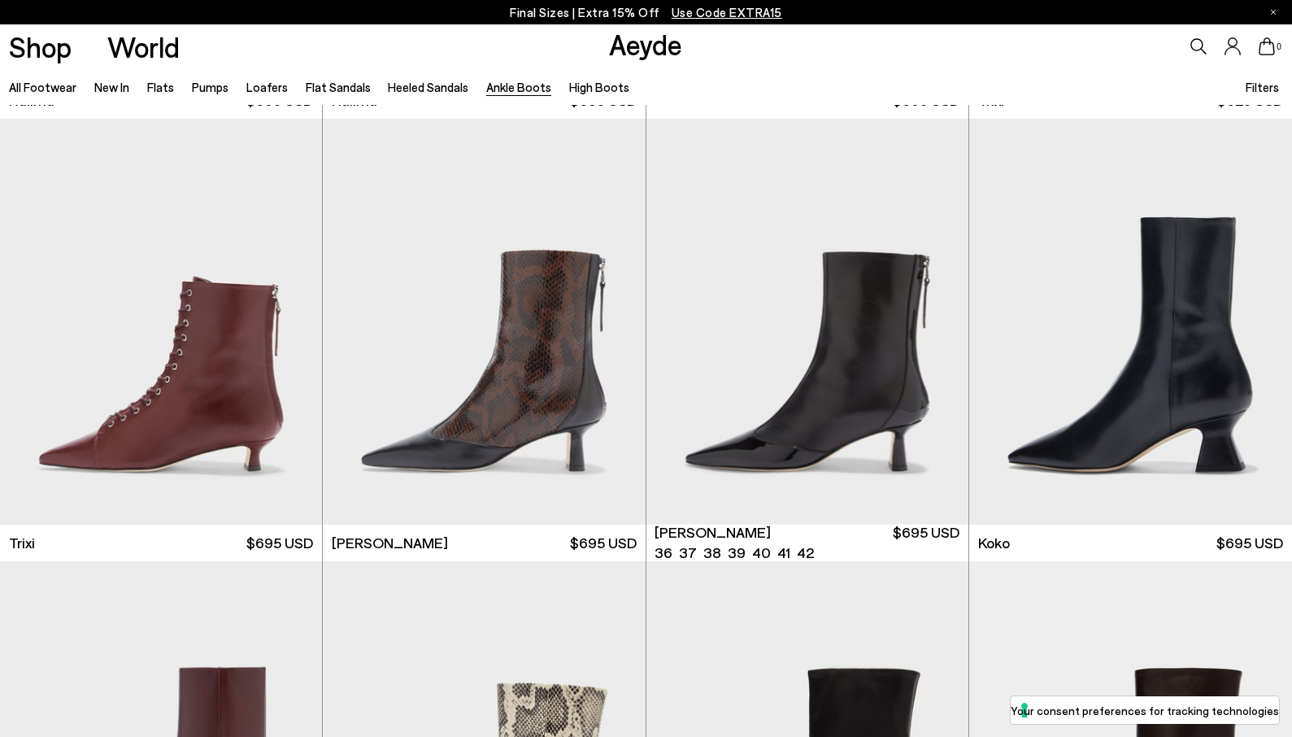
scroll to position [433, 0]
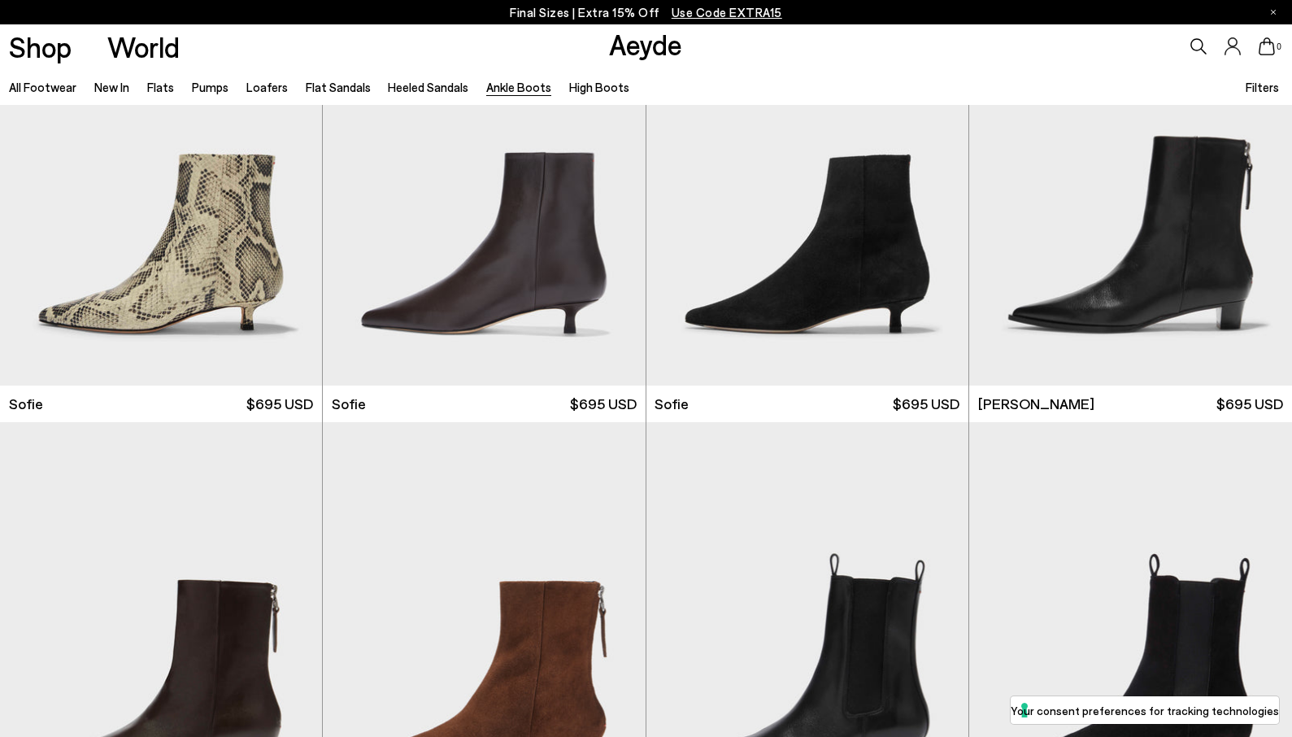
scroll to position [1893, 0]
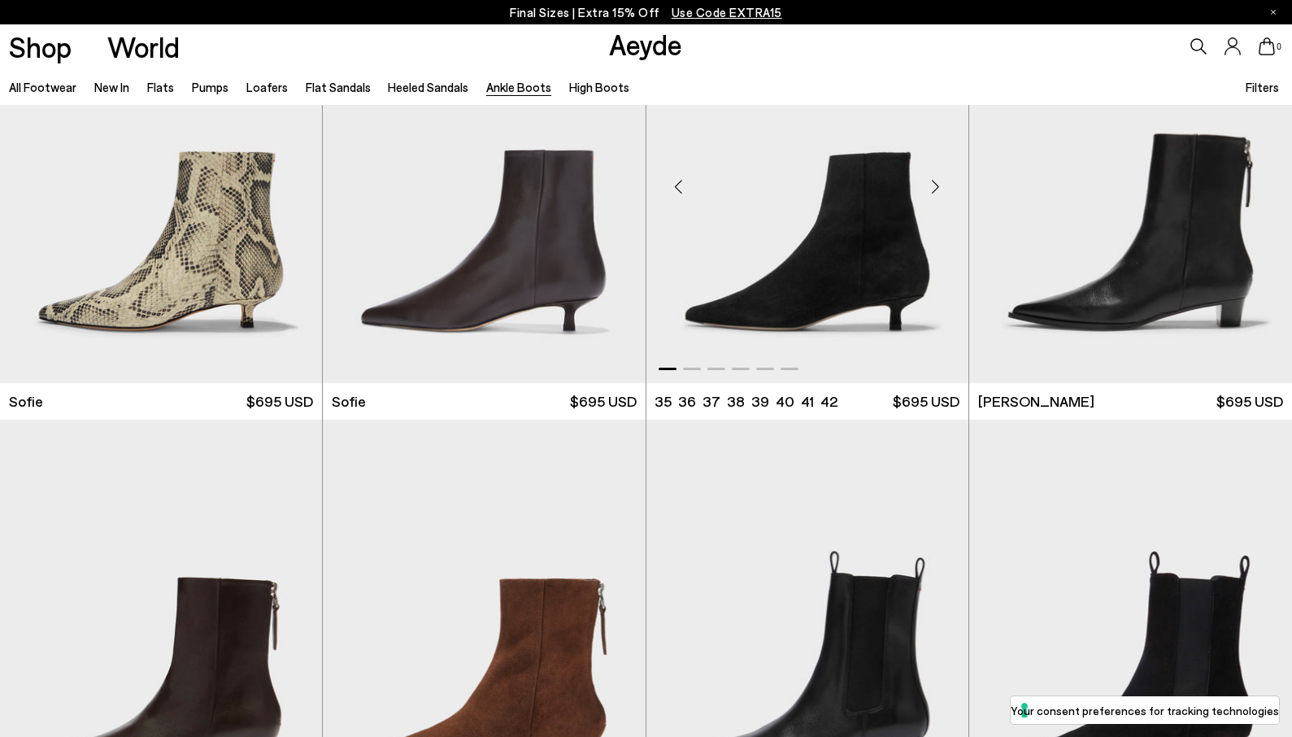
click at [935, 186] on div "Next slide" at bounding box center [935, 187] width 49 height 49
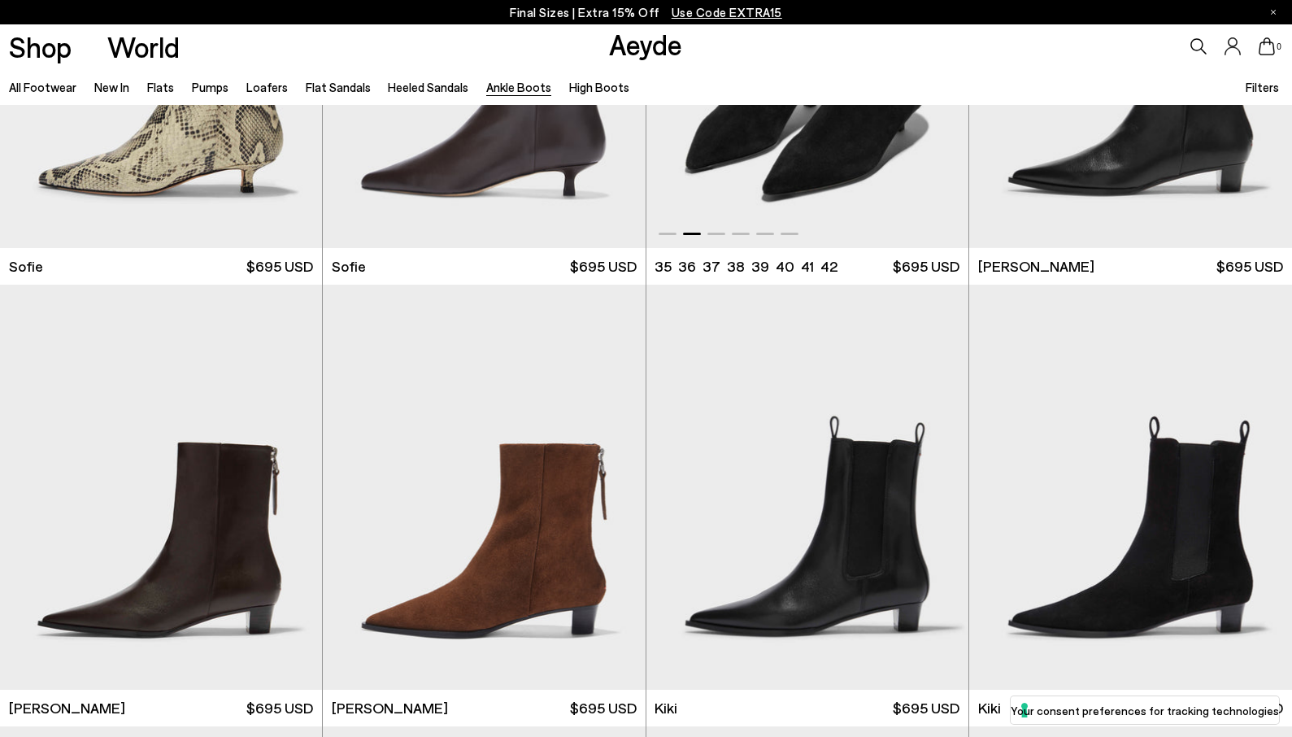
scroll to position [1839, 0]
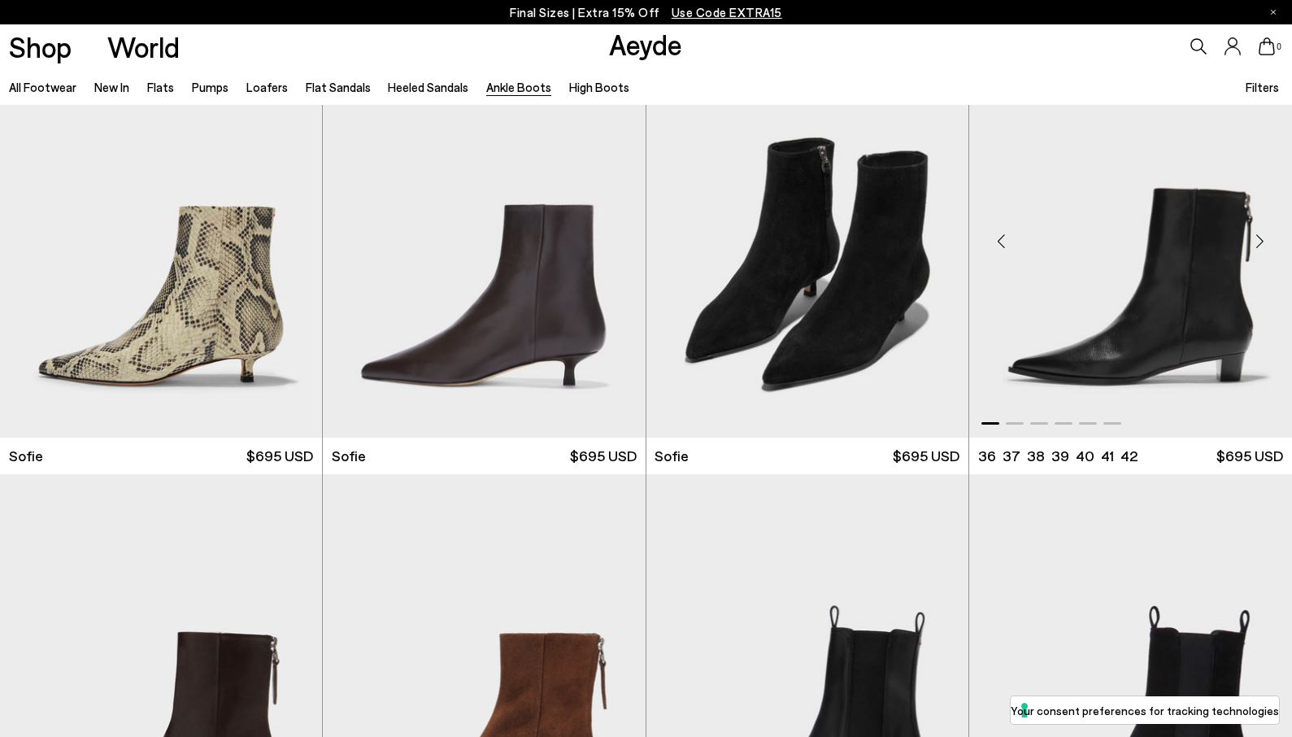
click at [1257, 244] on div "Next slide" at bounding box center [1259, 241] width 49 height 49
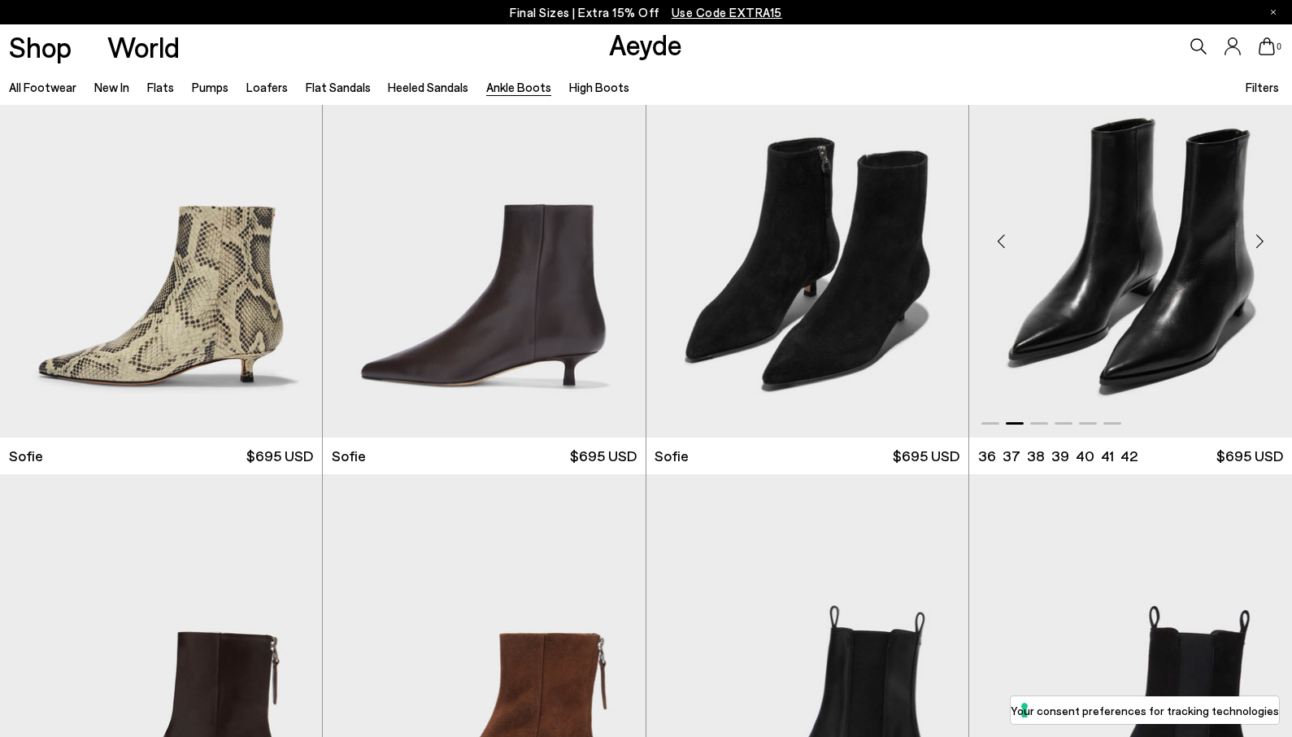
click at [1257, 244] on div "Next slide" at bounding box center [1259, 241] width 49 height 49
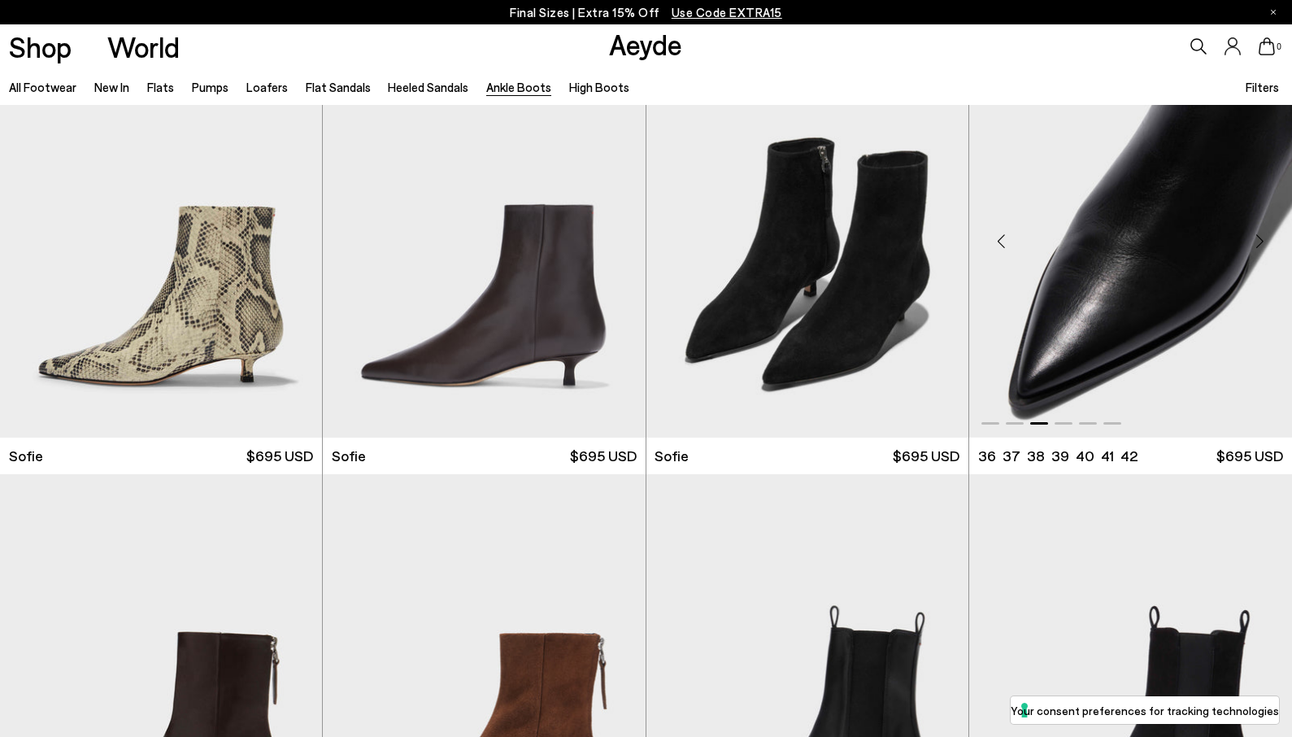
click at [1257, 244] on div "Next slide" at bounding box center [1259, 241] width 49 height 49
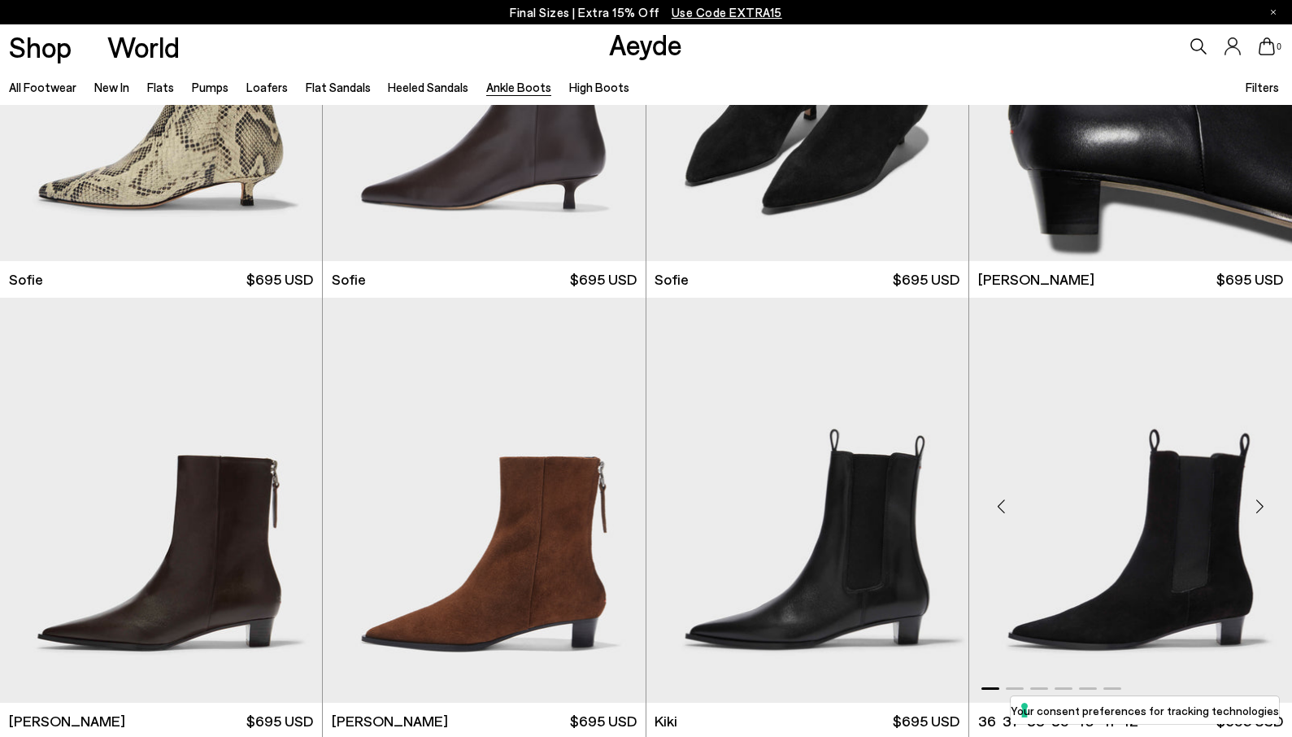
scroll to position [2019, 0]
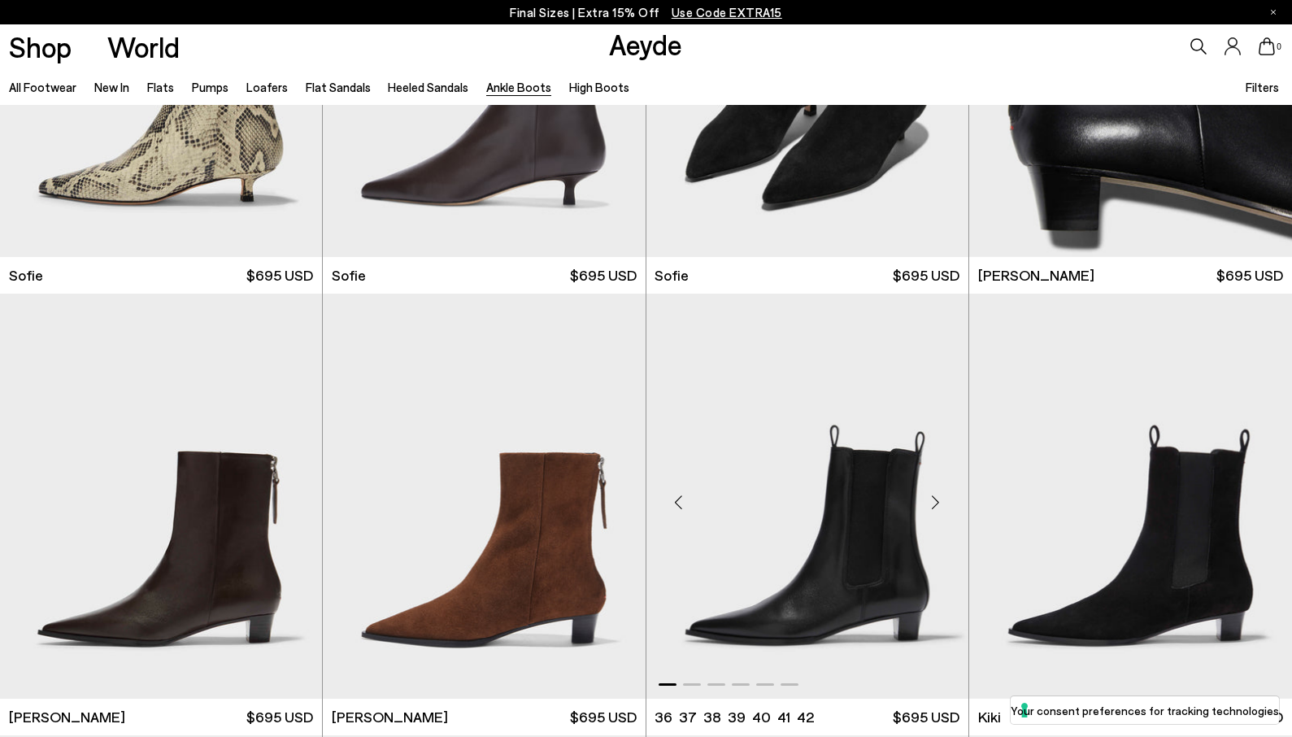
click at [847, 531] on img "1 / 6" at bounding box center [807, 495] width 322 height 405
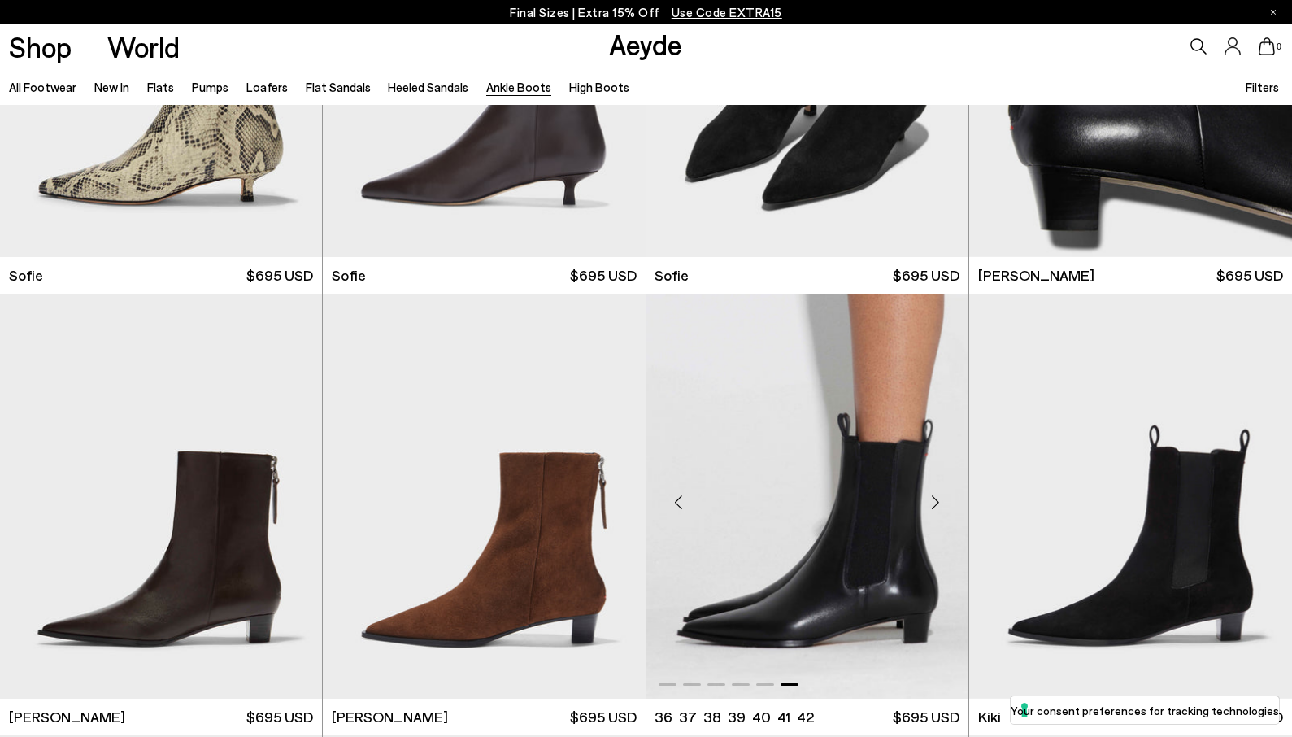
click at [936, 502] on div "Next slide" at bounding box center [935, 502] width 49 height 49
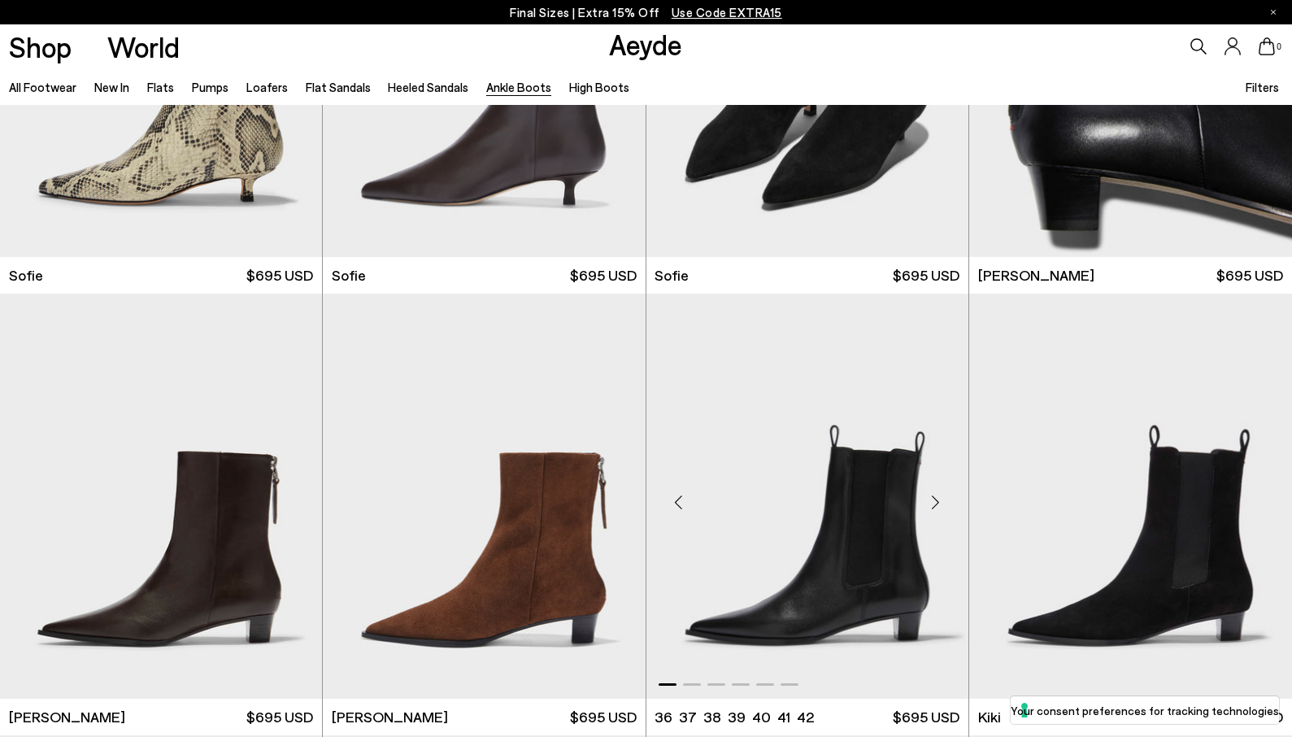
click at [936, 501] on div "Next slide" at bounding box center [935, 502] width 49 height 49
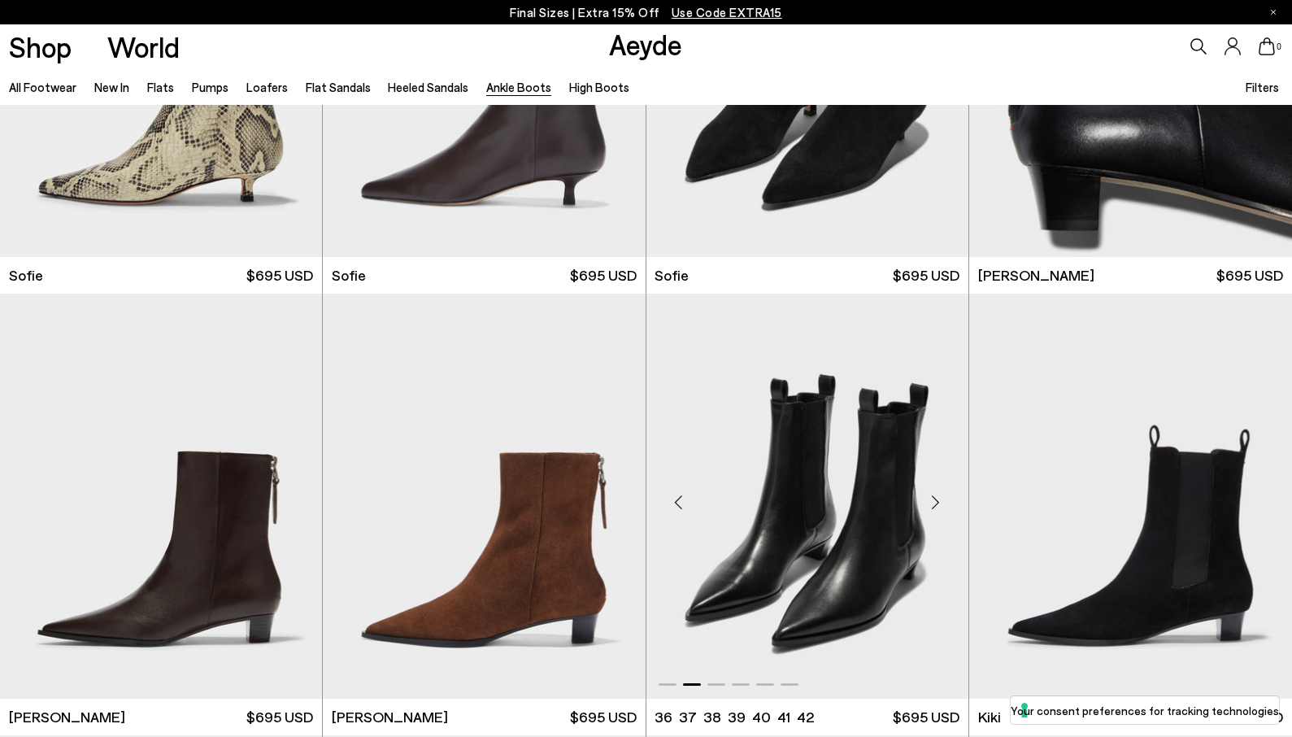
click at [936, 501] on div "Next slide" at bounding box center [935, 502] width 49 height 49
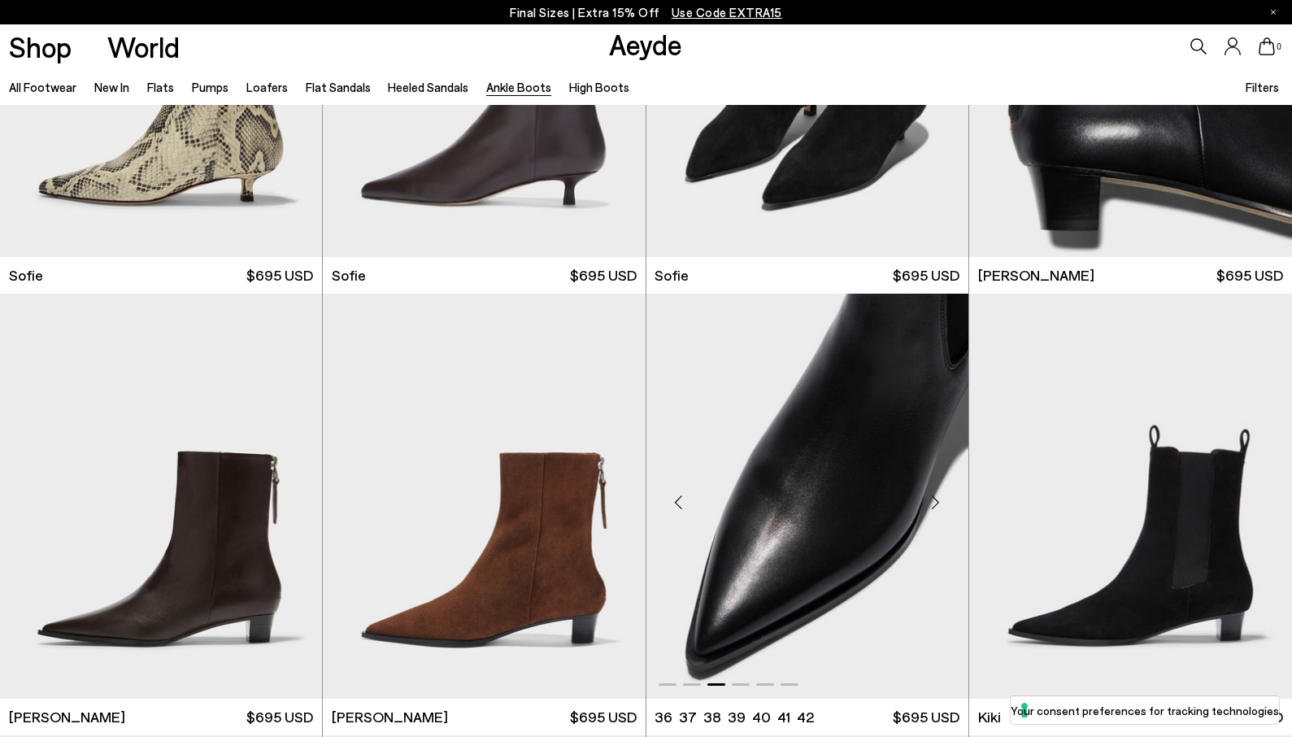
click at [769, 553] on img "3 / 6" at bounding box center [807, 495] width 322 height 405
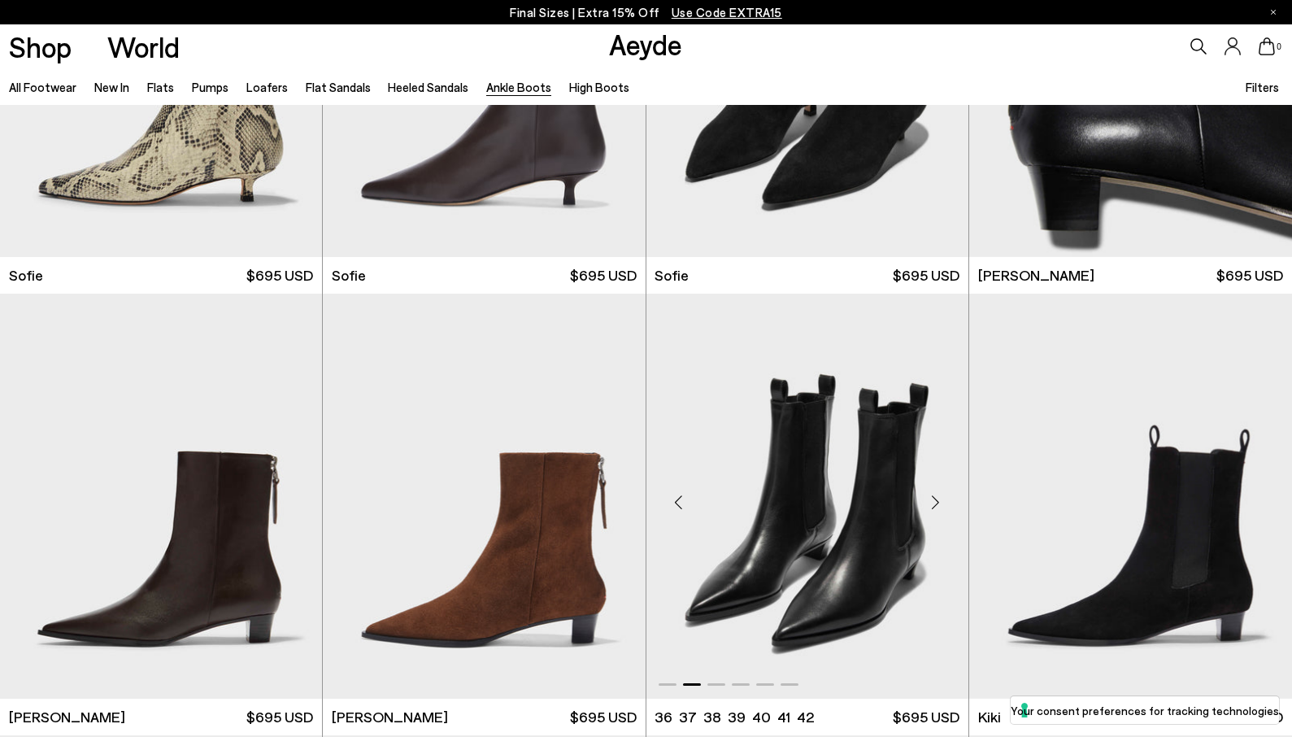
click at [915, 721] on span "$695 USD" at bounding box center [926, 716] width 67 height 20
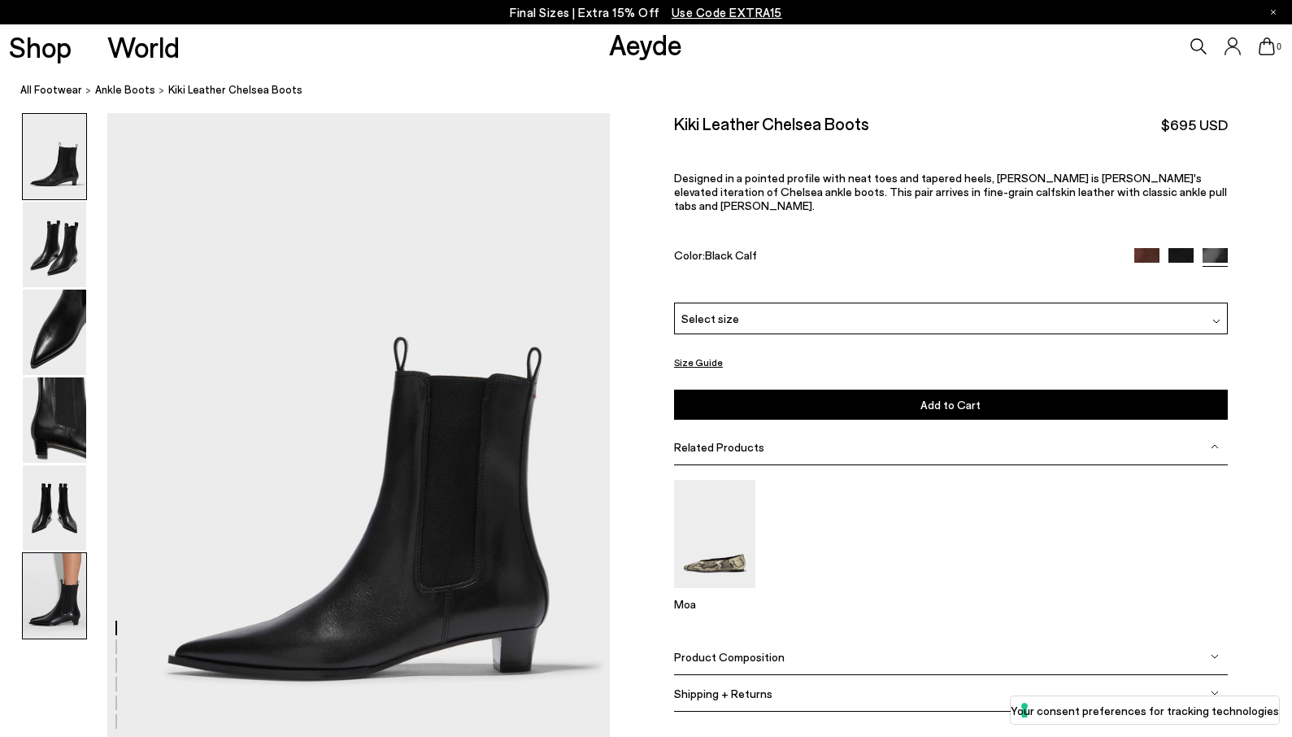
click at [55, 604] on img at bounding box center [54, 595] width 63 height 85
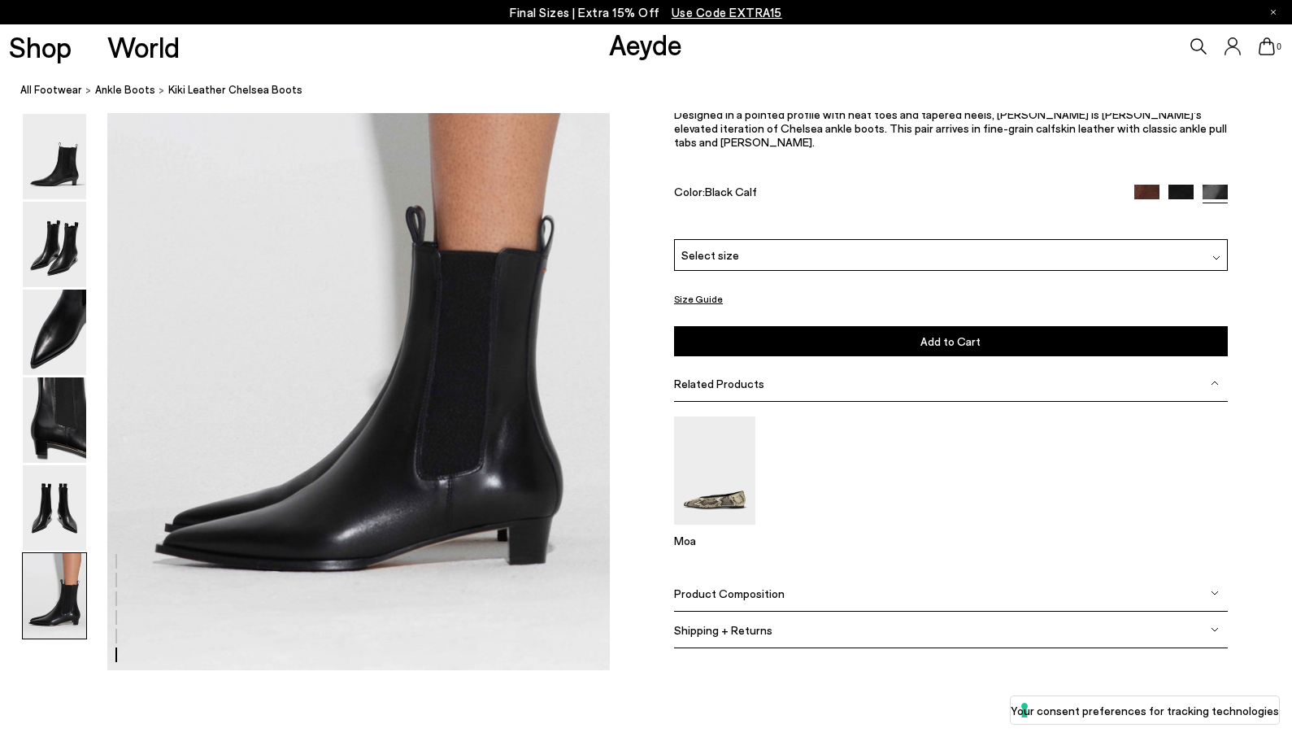
scroll to position [3472, 0]
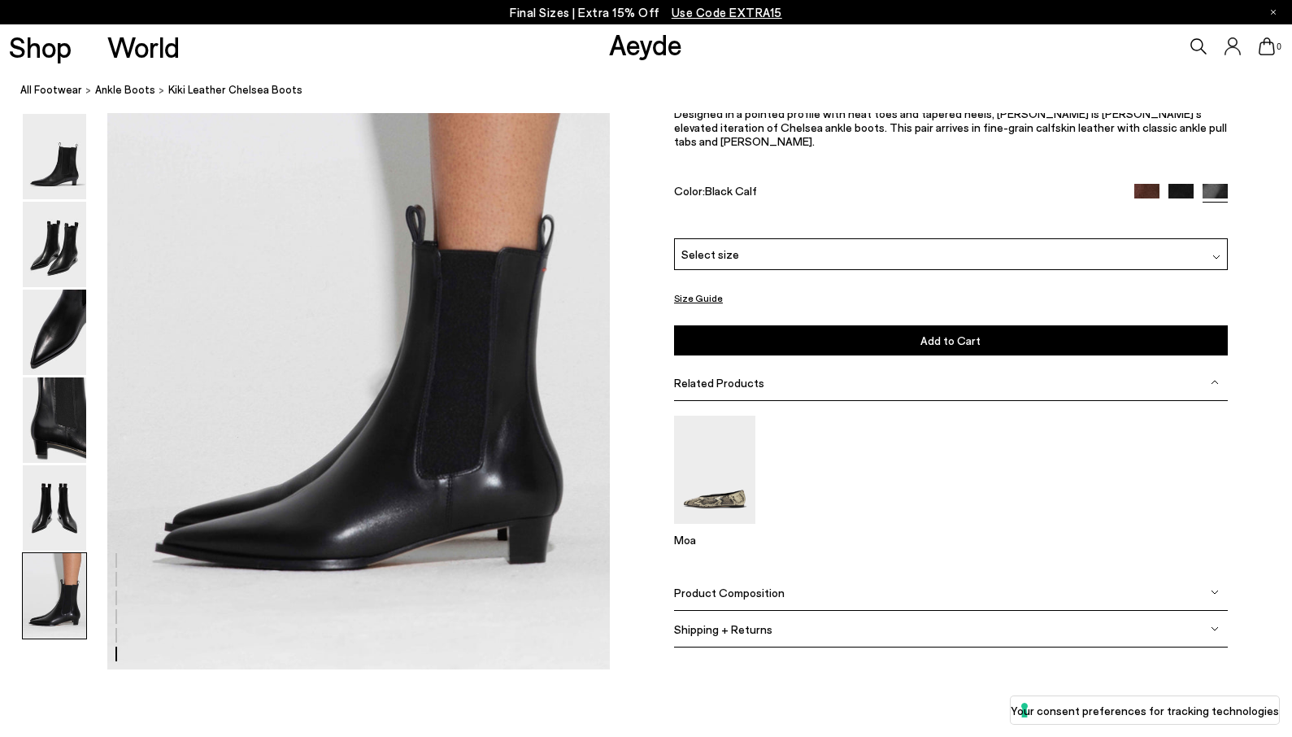
click at [1145, 209] on img at bounding box center [1146, 196] width 25 height 25
